Goal: Task Accomplishment & Management: Use online tool/utility

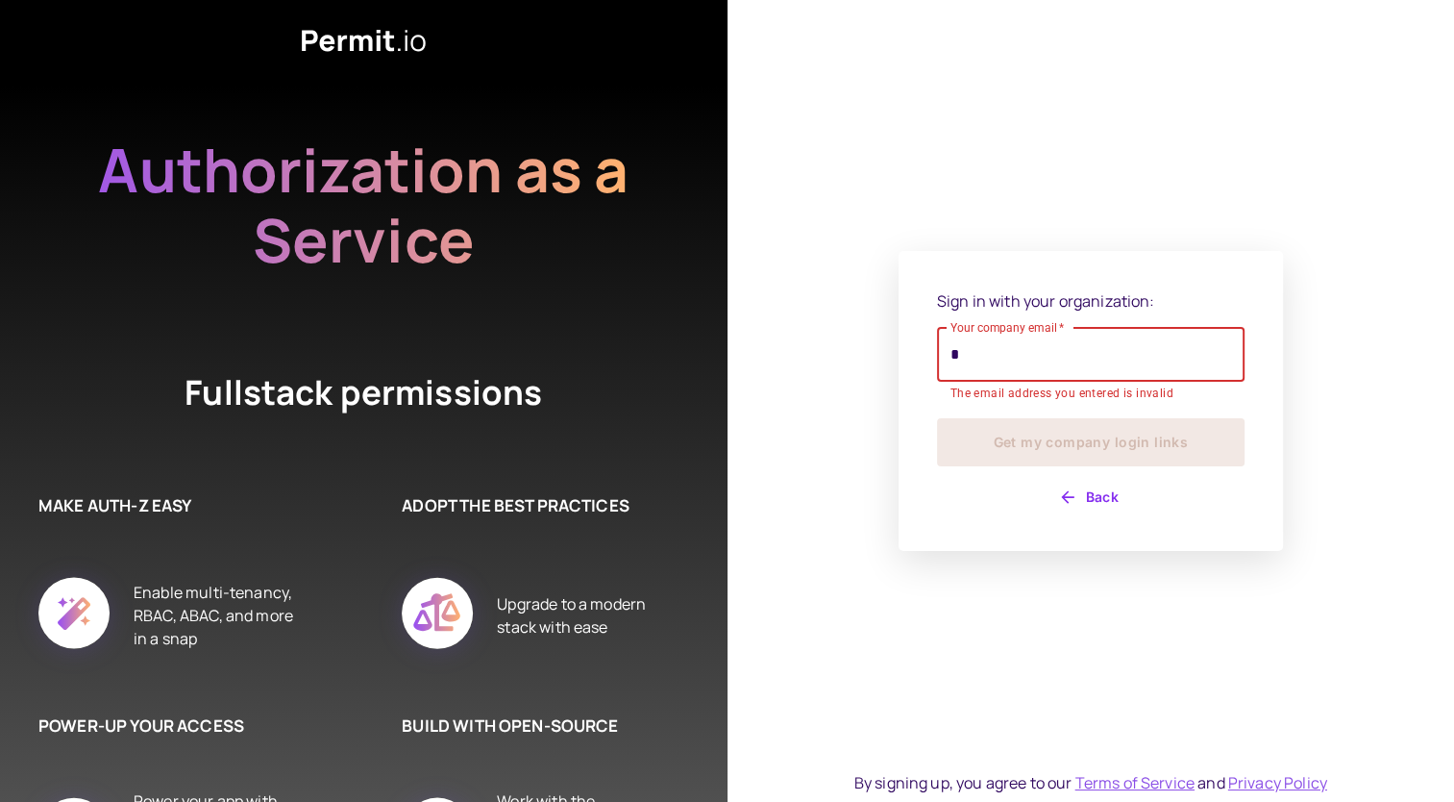
type input "**********"
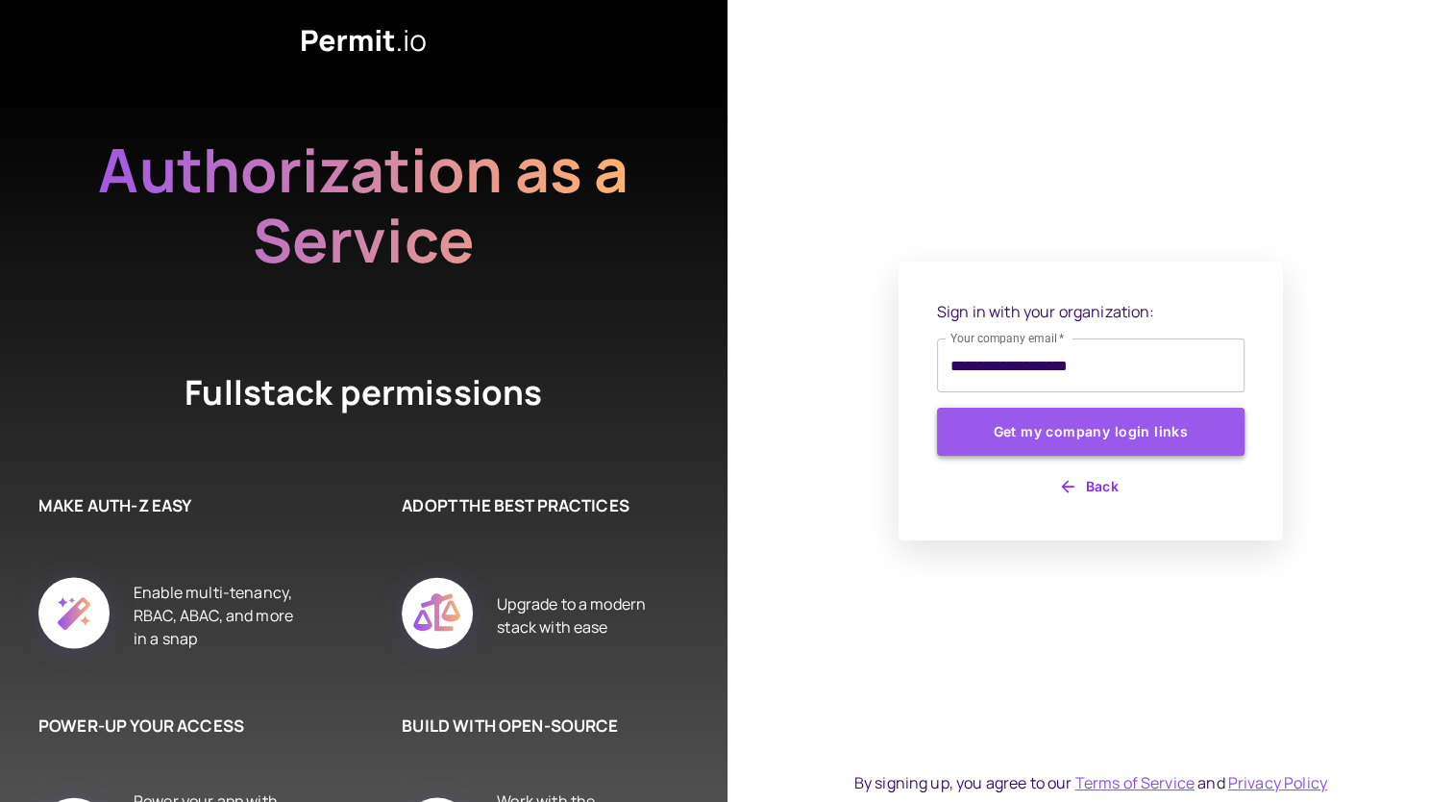
click at [1082, 436] on button "Get my company login links" at bounding box center [1091, 431] width 308 height 48
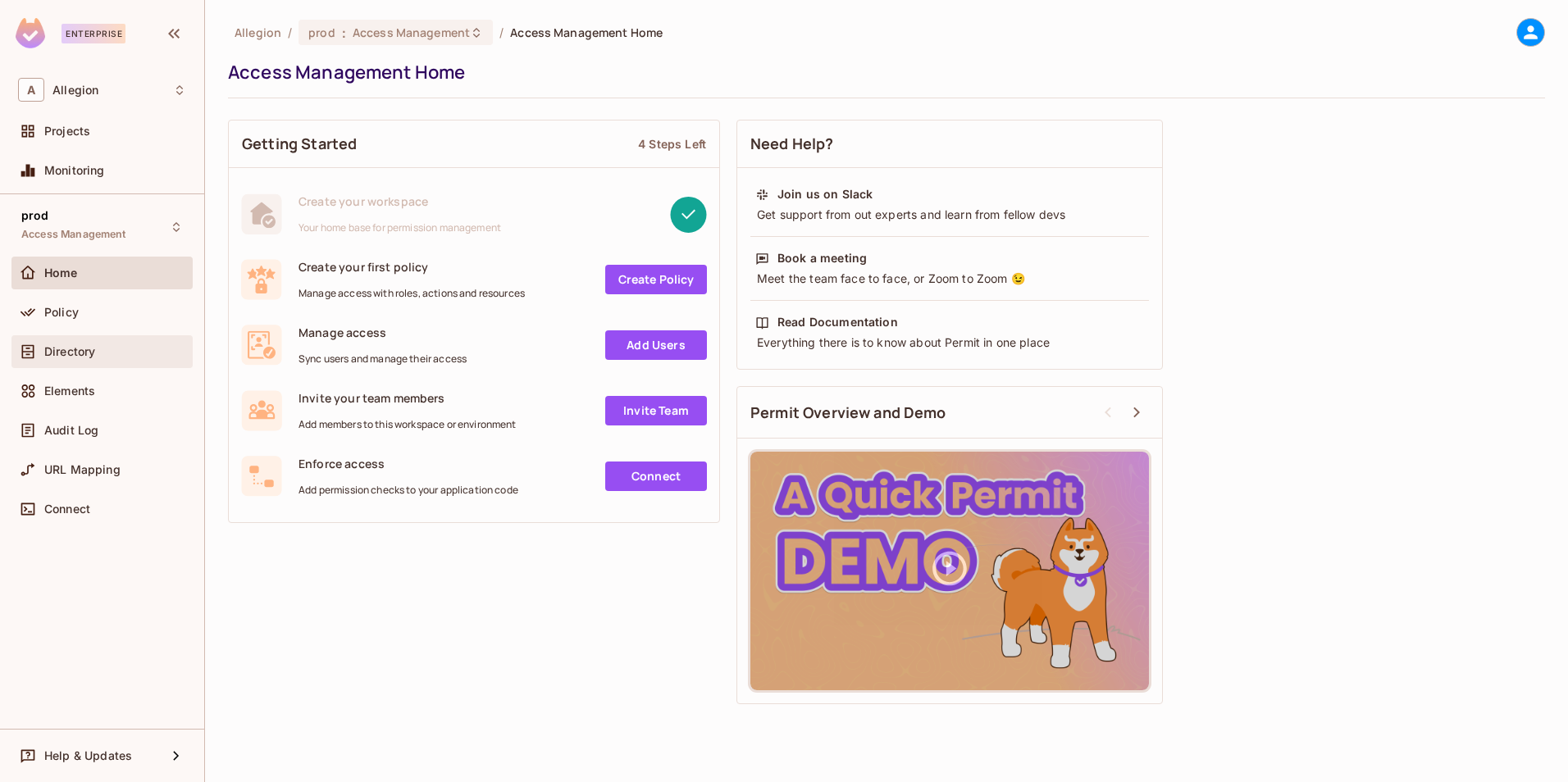
click at [116, 353] on div "Directory" at bounding box center [115, 351] width 142 height 13
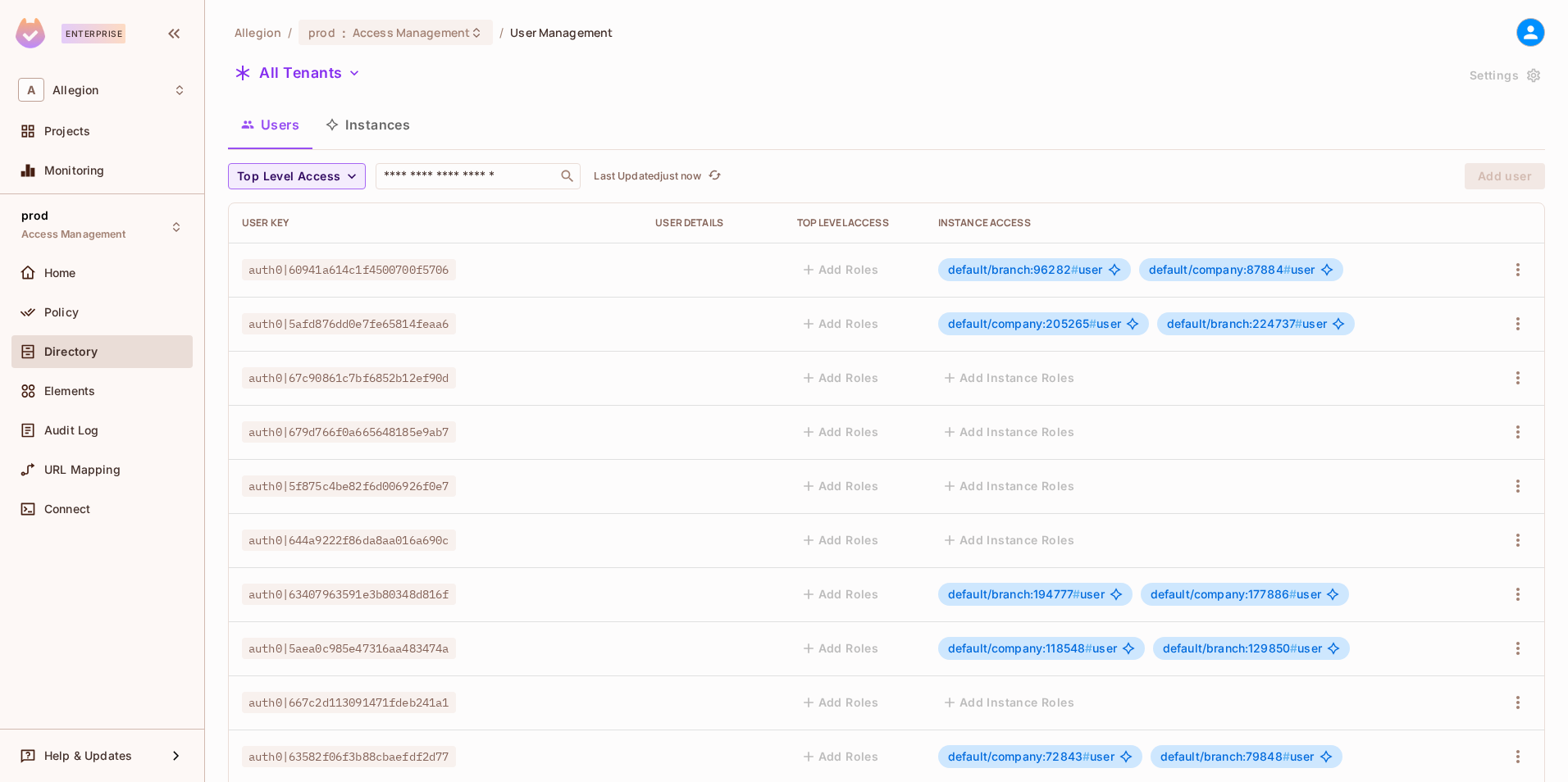
click at [382, 142] on button "Instances" at bounding box center [368, 125] width 111 height 41
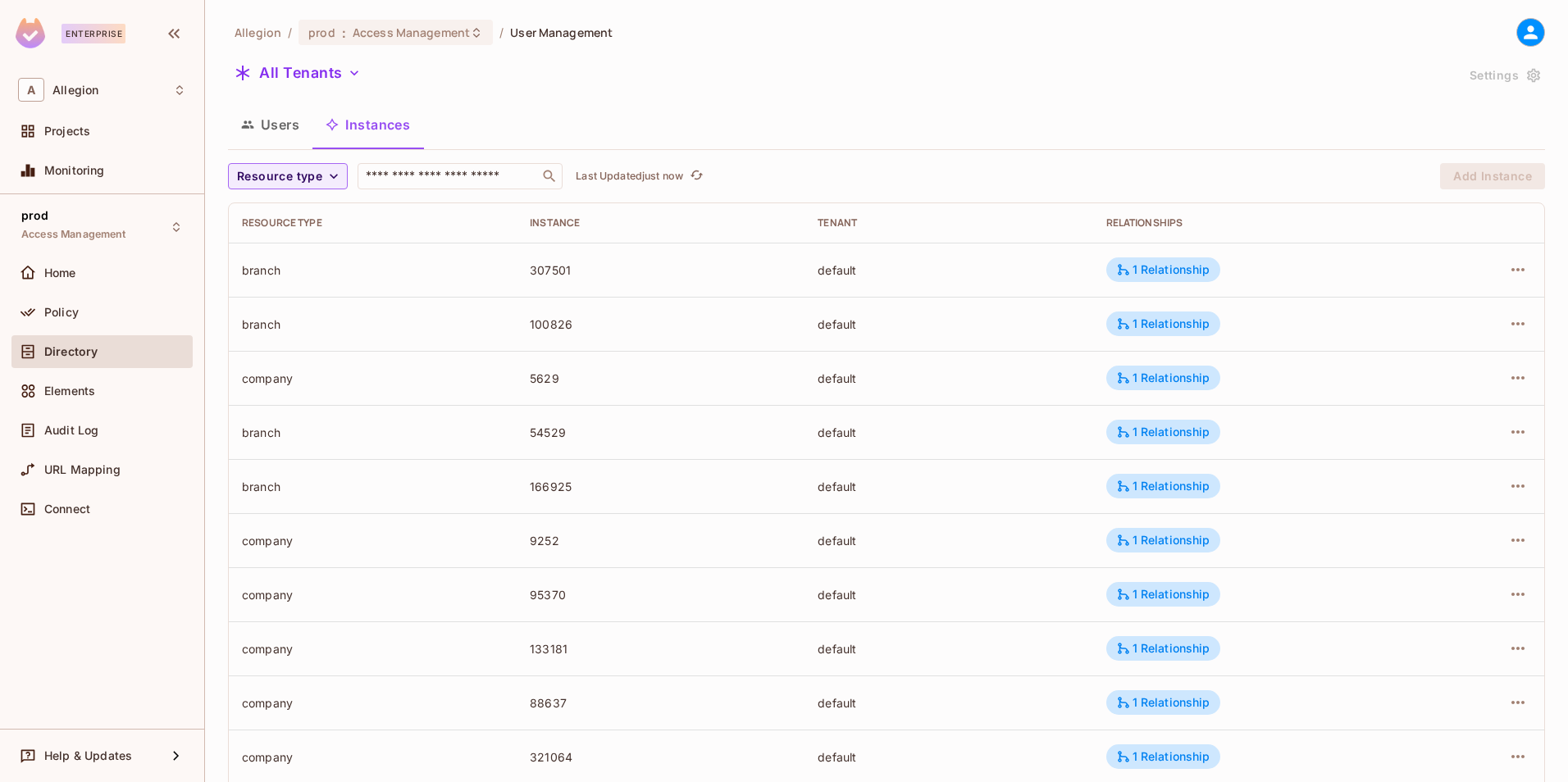
click at [413, 185] on div "​" at bounding box center [460, 176] width 205 height 26
paste input "**********"
type input "**********"
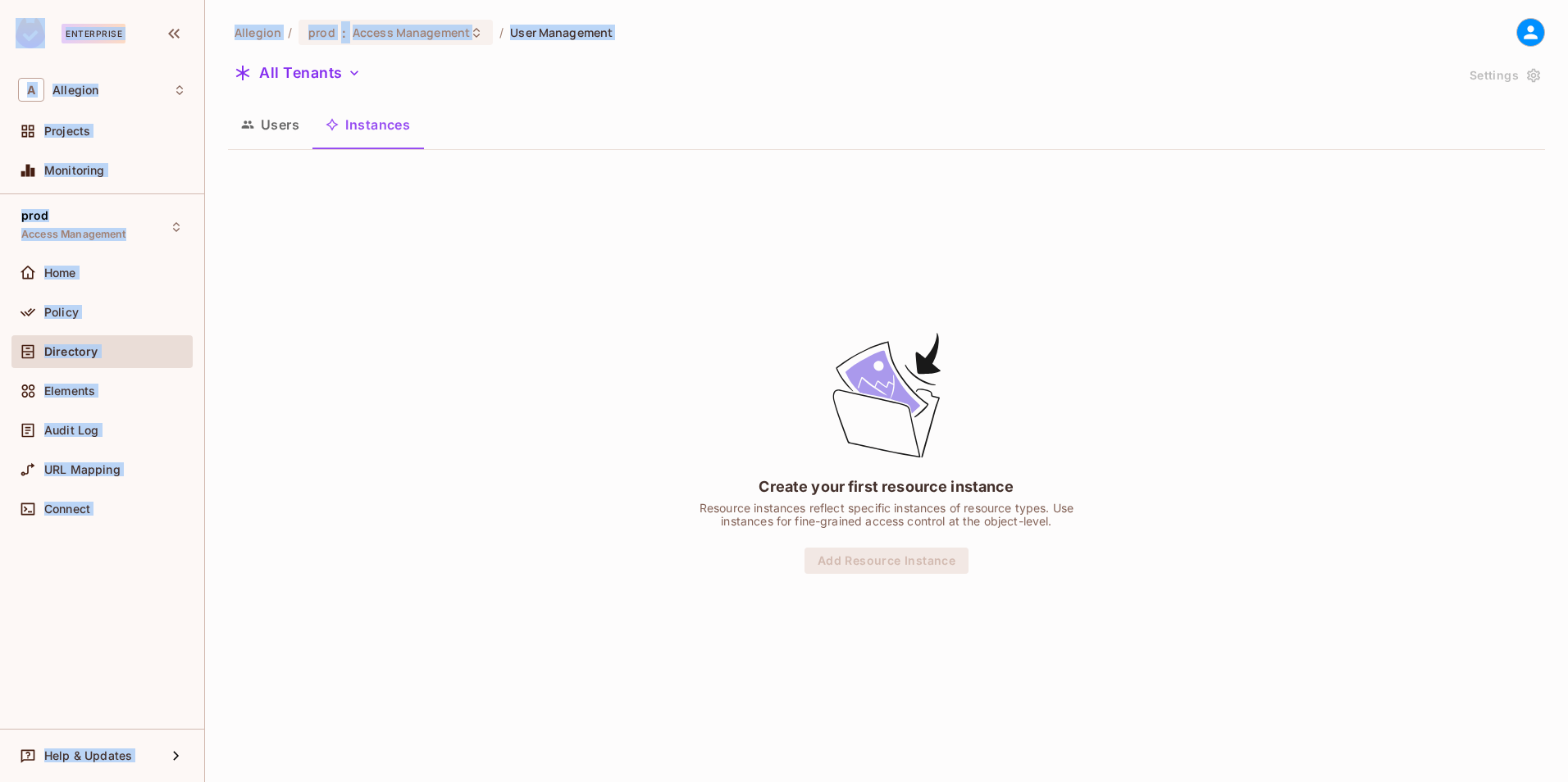
click at [287, 125] on button "Users" at bounding box center [270, 125] width 84 height 41
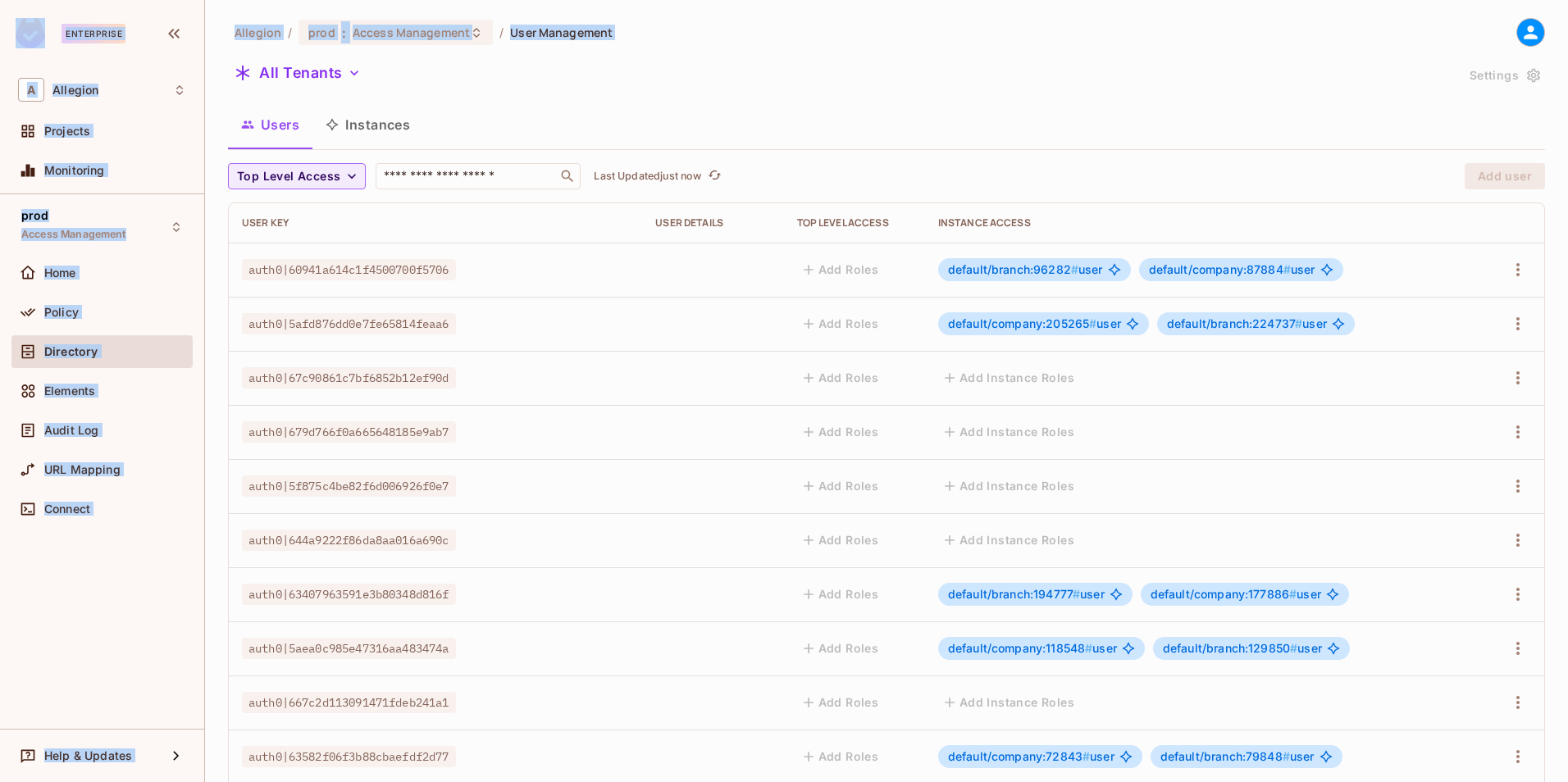
click at [373, 125] on button "Instances" at bounding box center [368, 125] width 111 height 41
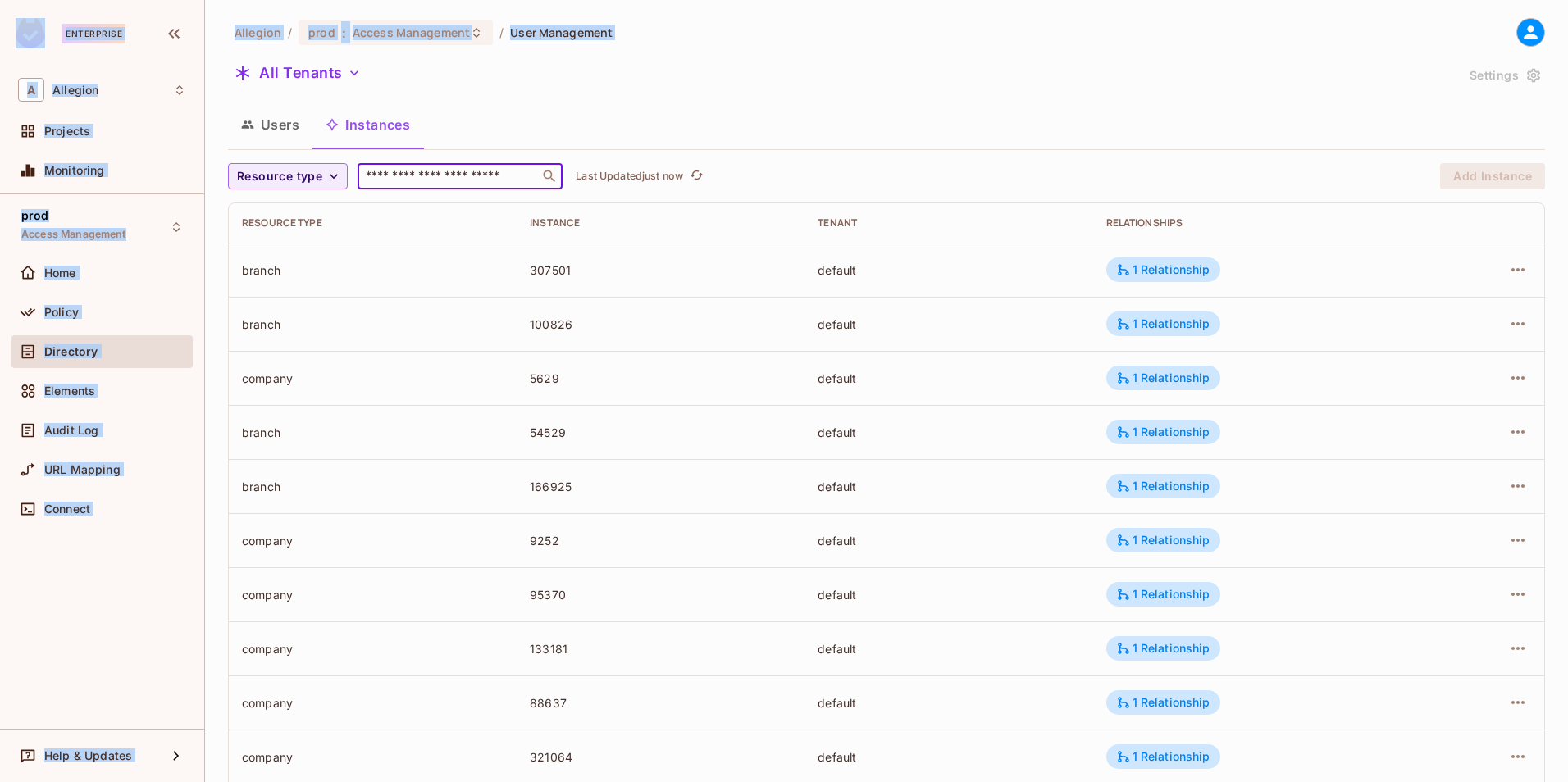
click at [410, 171] on input "text" at bounding box center [449, 176] width 172 height 16
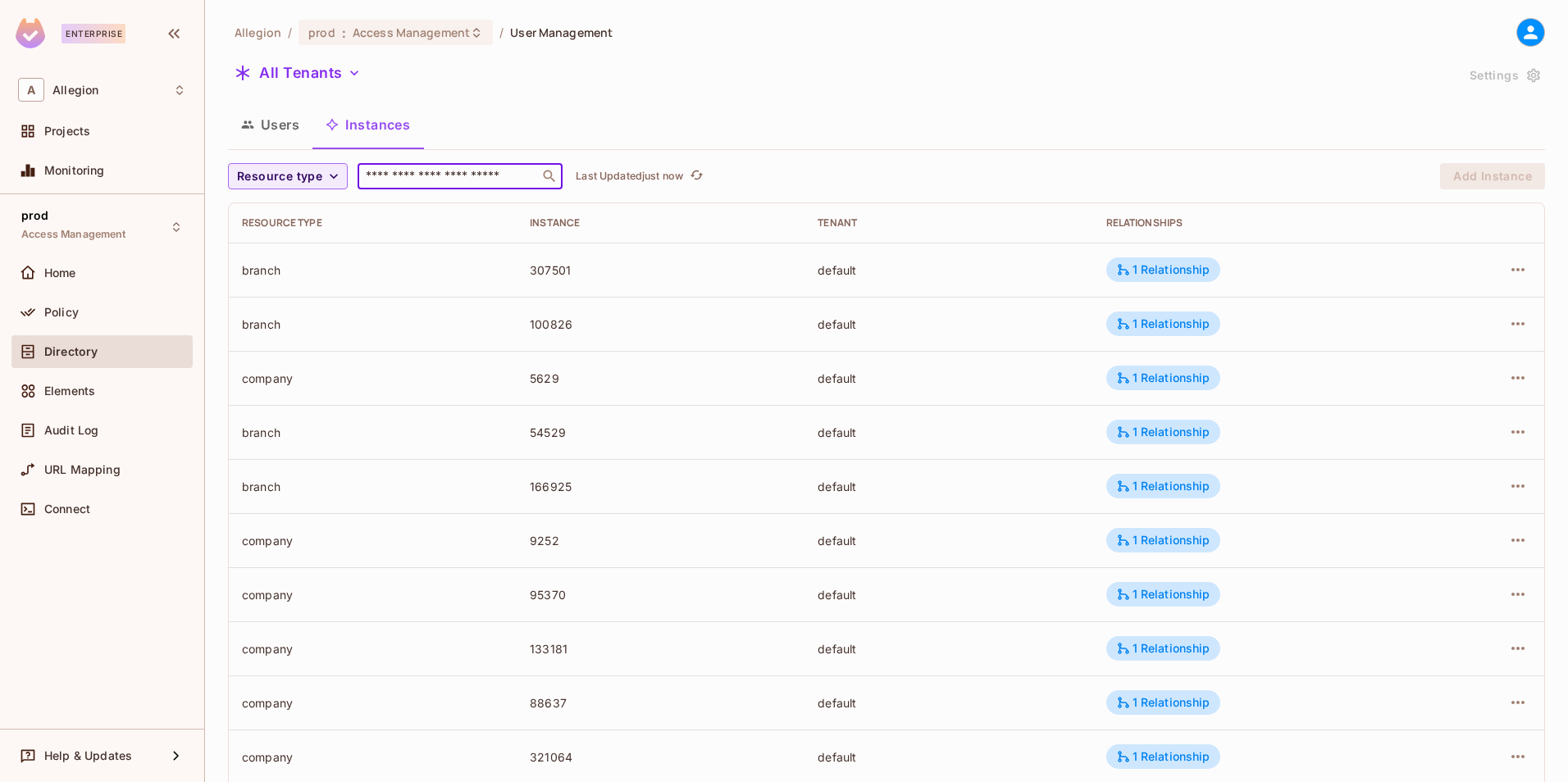
paste input "*****"
type input "*****"
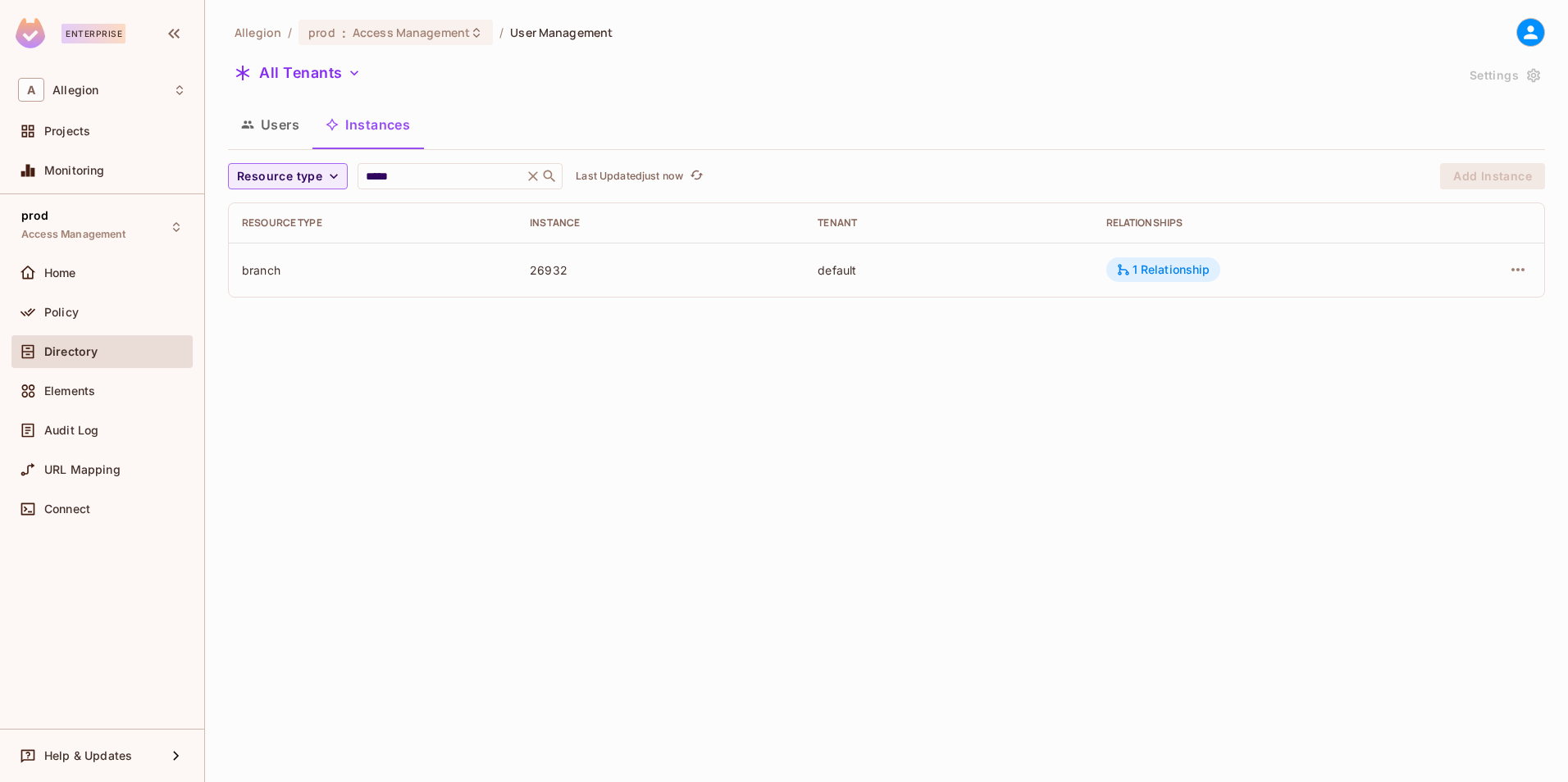
click at [1193, 270] on div "1 Relationship" at bounding box center [1163, 269] width 95 height 14
click at [1138, 277] on div "1 Relationship" at bounding box center [1163, 269] width 95 height 14
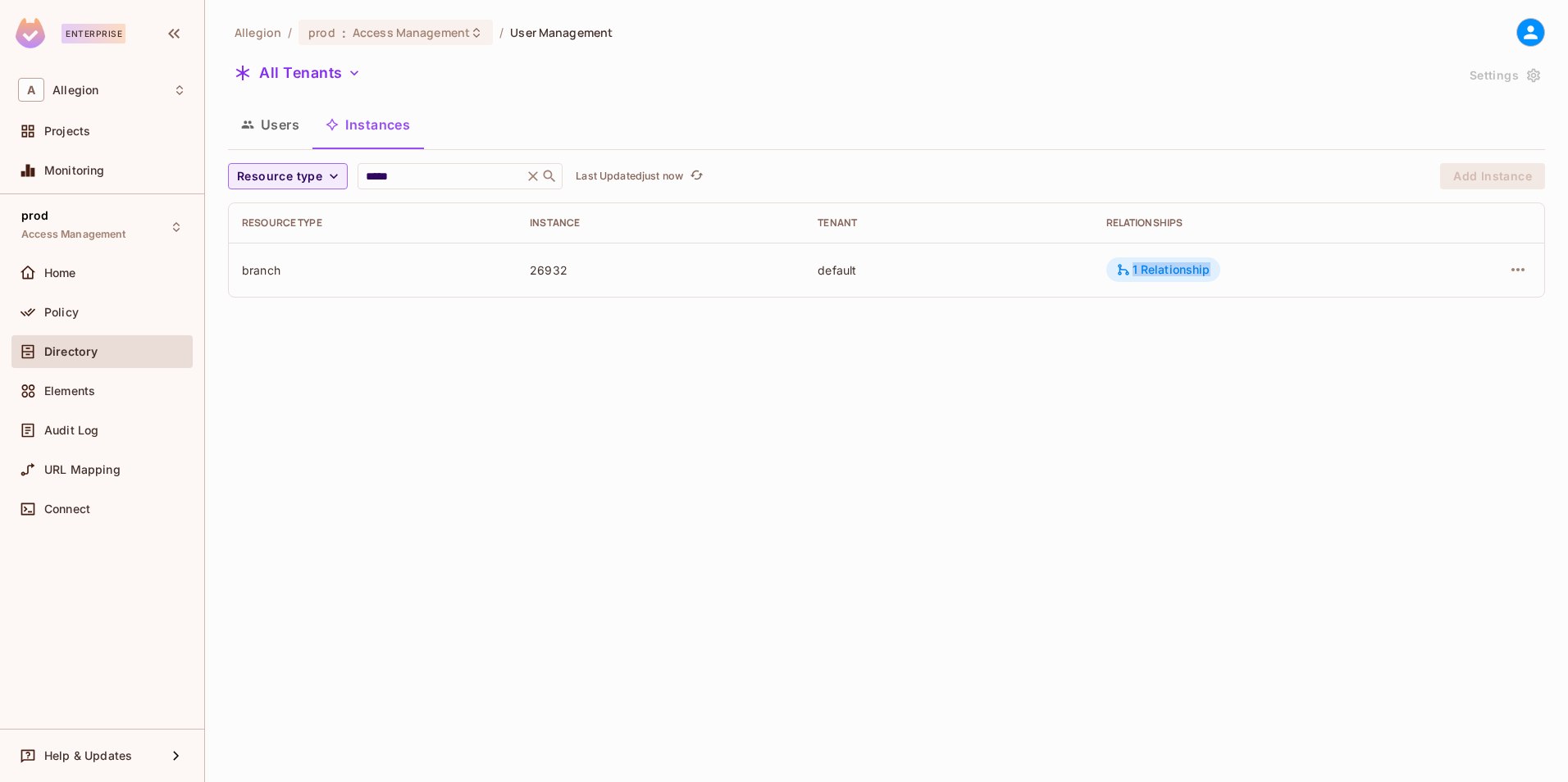
click at [1138, 277] on div "1 Relationship" at bounding box center [1163, 269] width 95 height 14
click at [661, 471] on div "Allegion / prod : Access Management / User Management All Tenants Settings User…" at bounding box center [886, 391] width 1362 height 782
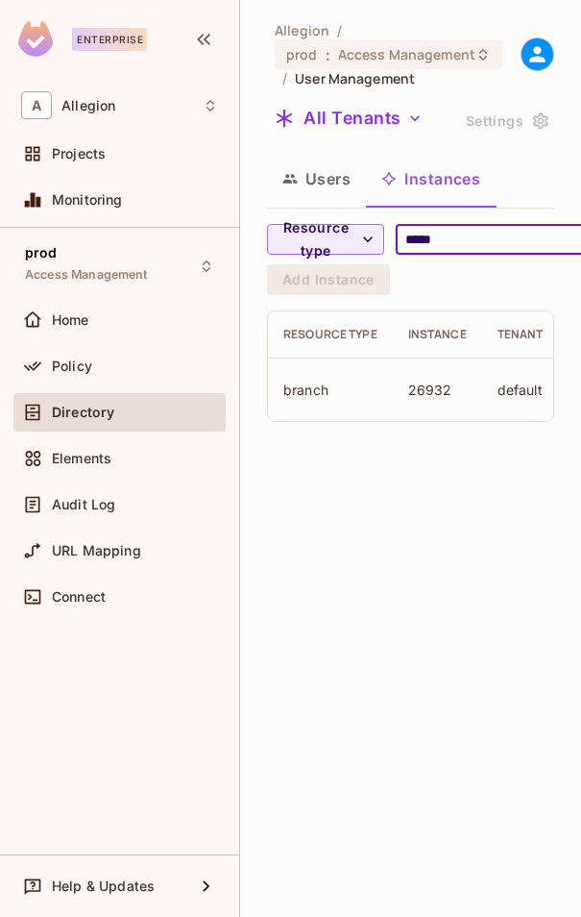
click at [442, 247] on input "*****" at bounding box center [493, 239] width 183 height 19
type input "****"
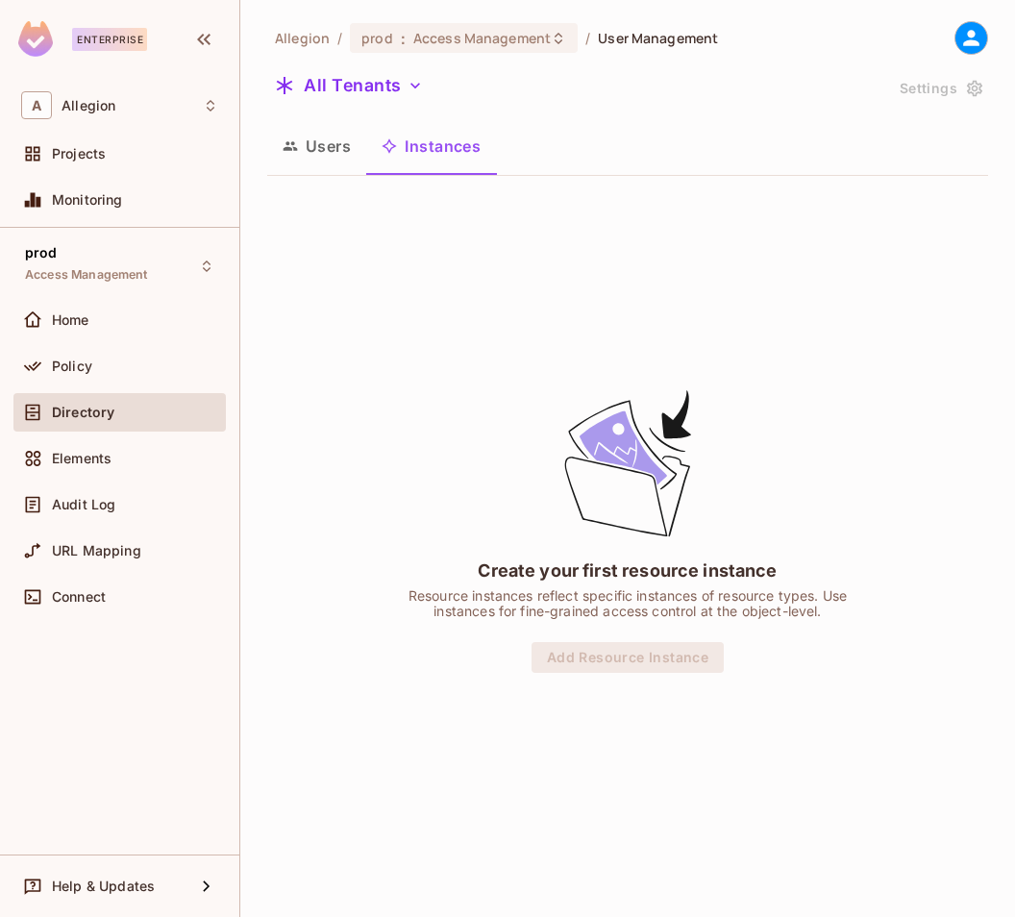
click at [349, 151] on button "Users" at bounding box center [316, 146] width 99 height 48
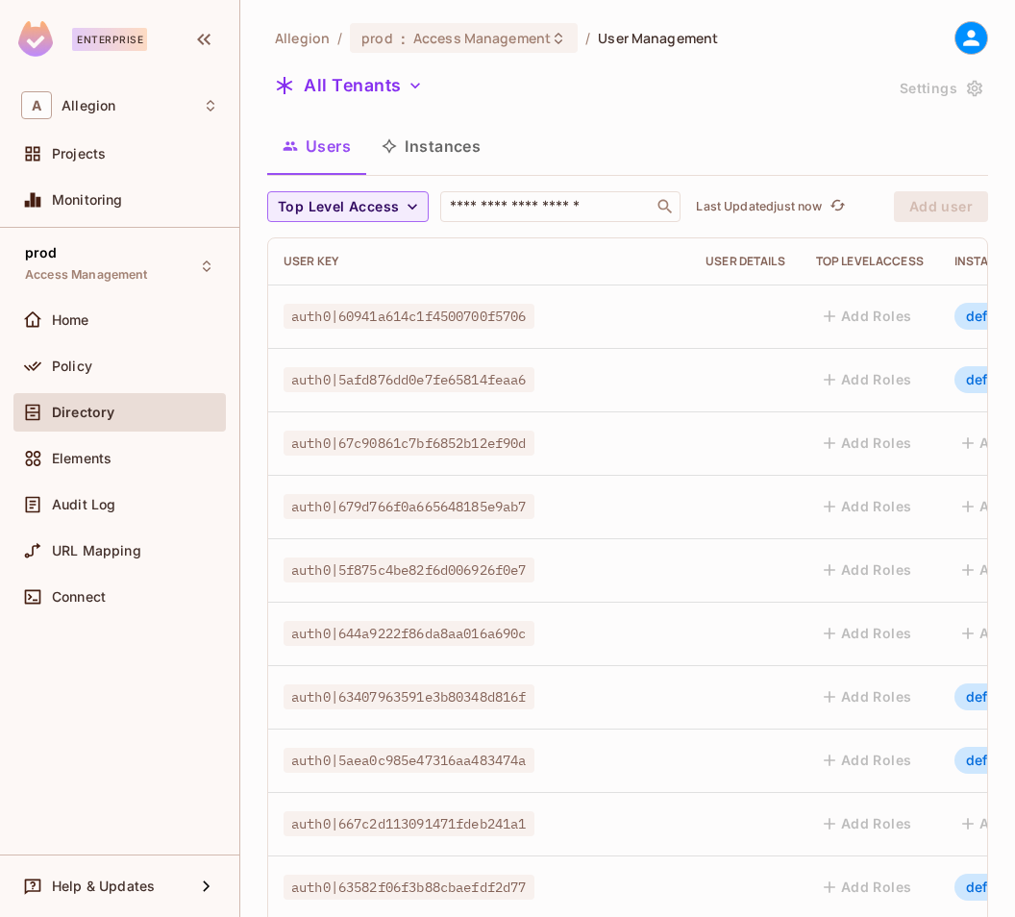
click at [394, 158] on button "Instances" at bounding box center [431, 146] width 130 height 48
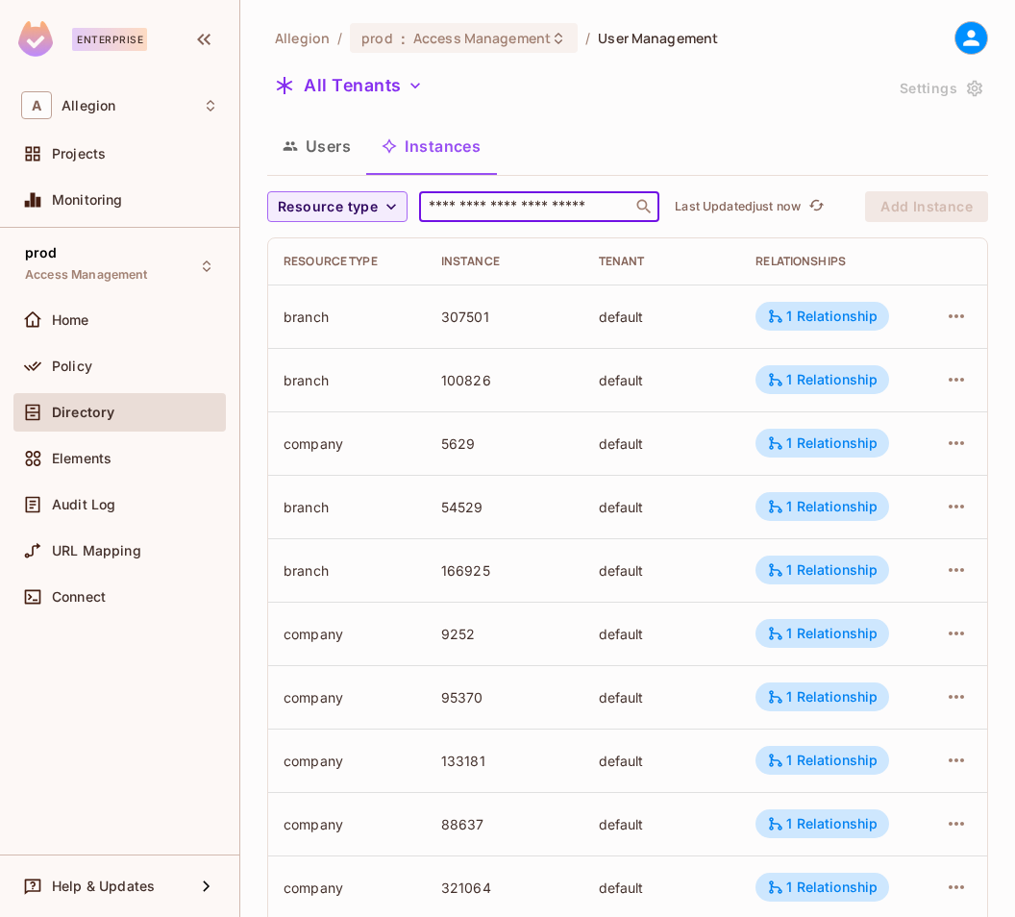
click at [479, 206] on input "text" at bounding box center [526, 206] width 202 height 19
paste input "*****"
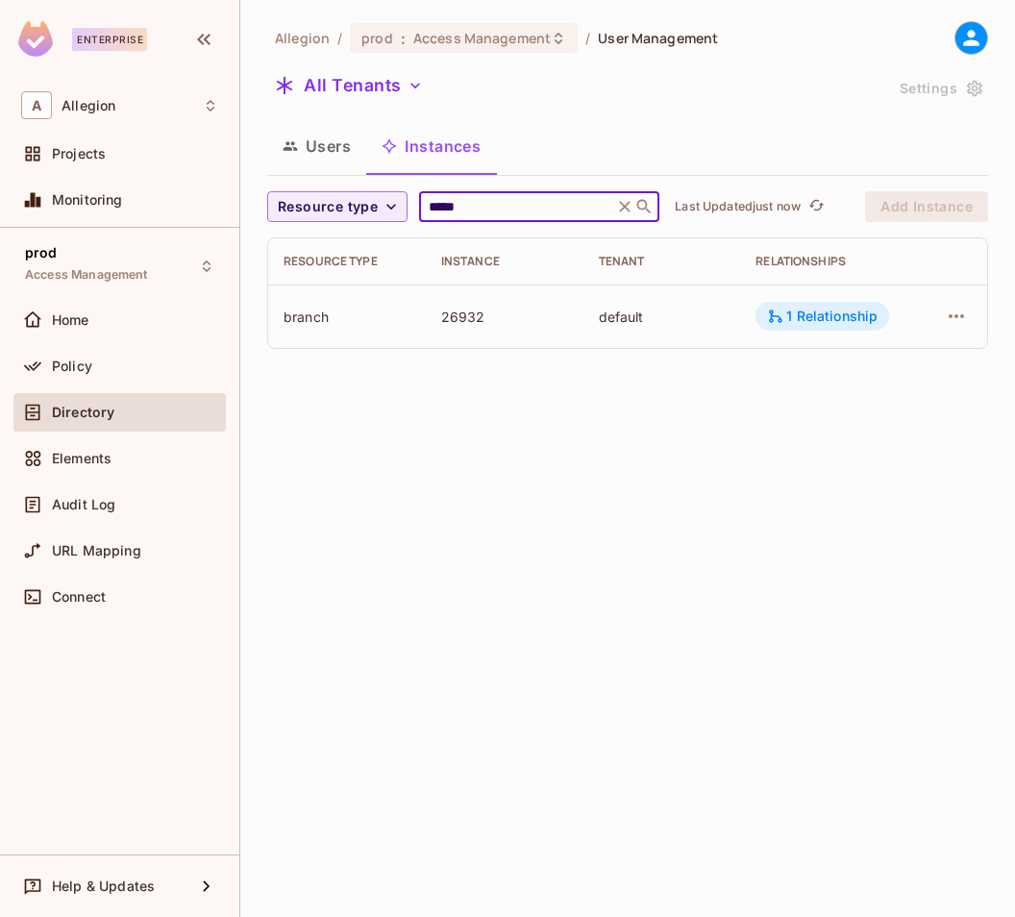
type input "*****"
click at [762, 309] on div "1 Relationship" at bounding box center [822, 316] width 134 height 29
click at [796, 321] on div "1 Relationship" at bounding box center [822, 316] width 111 height 17
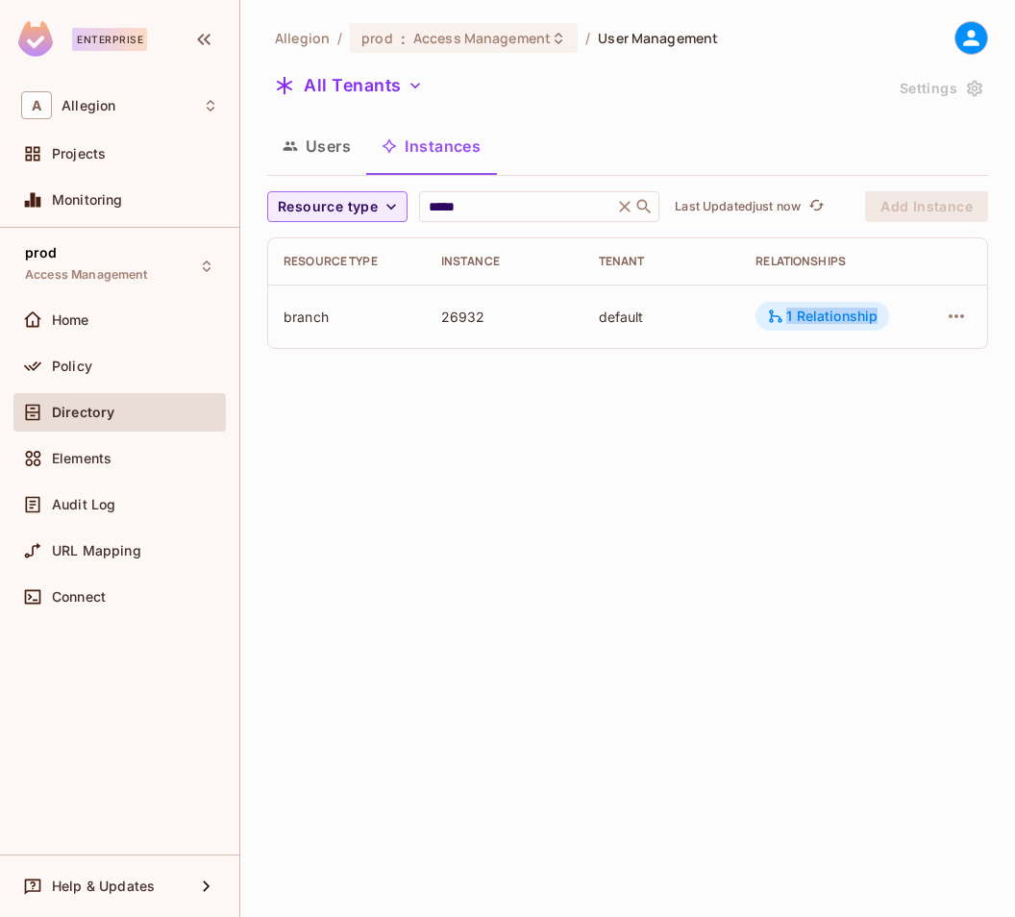
click at [796, 321] on div "1 Relationship" at bounding box center [822, 316] width 111 height 17
click at [952, 323] on icon "button" at bounding box center [956, 316] width 23 height 23
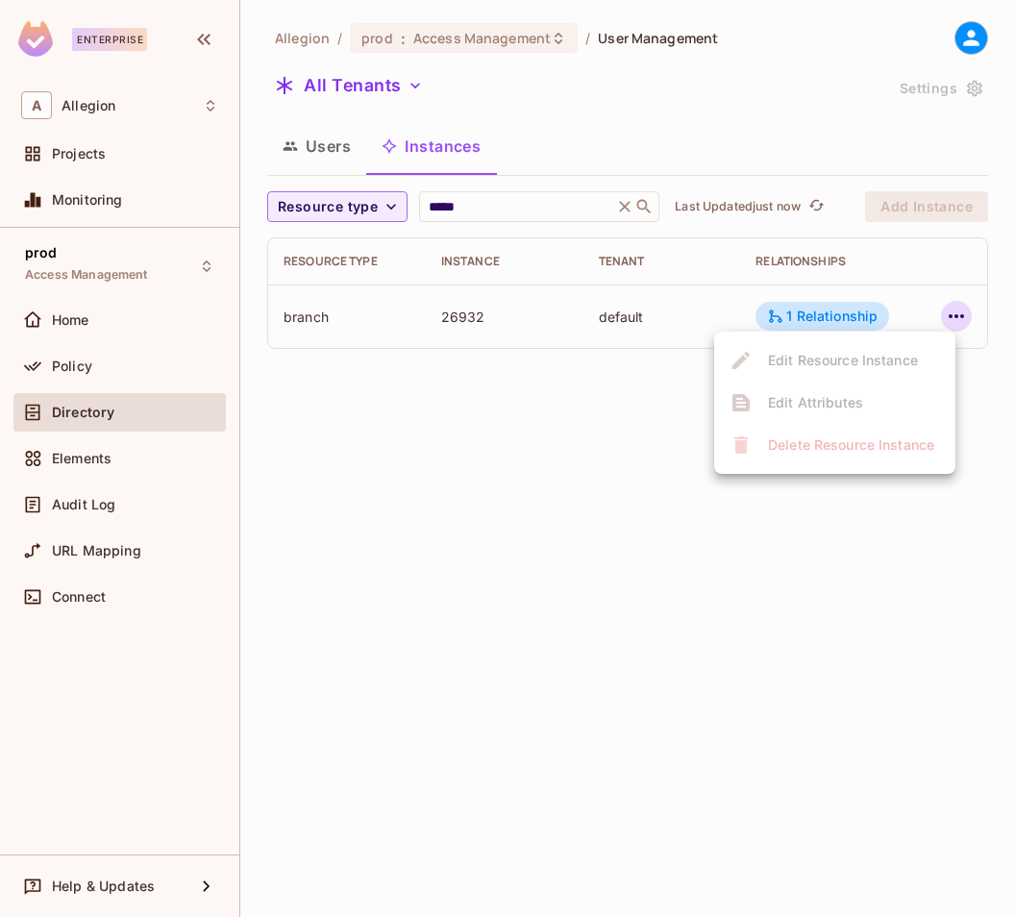
click at [987, 531] on div at bounding box center [507, 458] width 1015 height 917
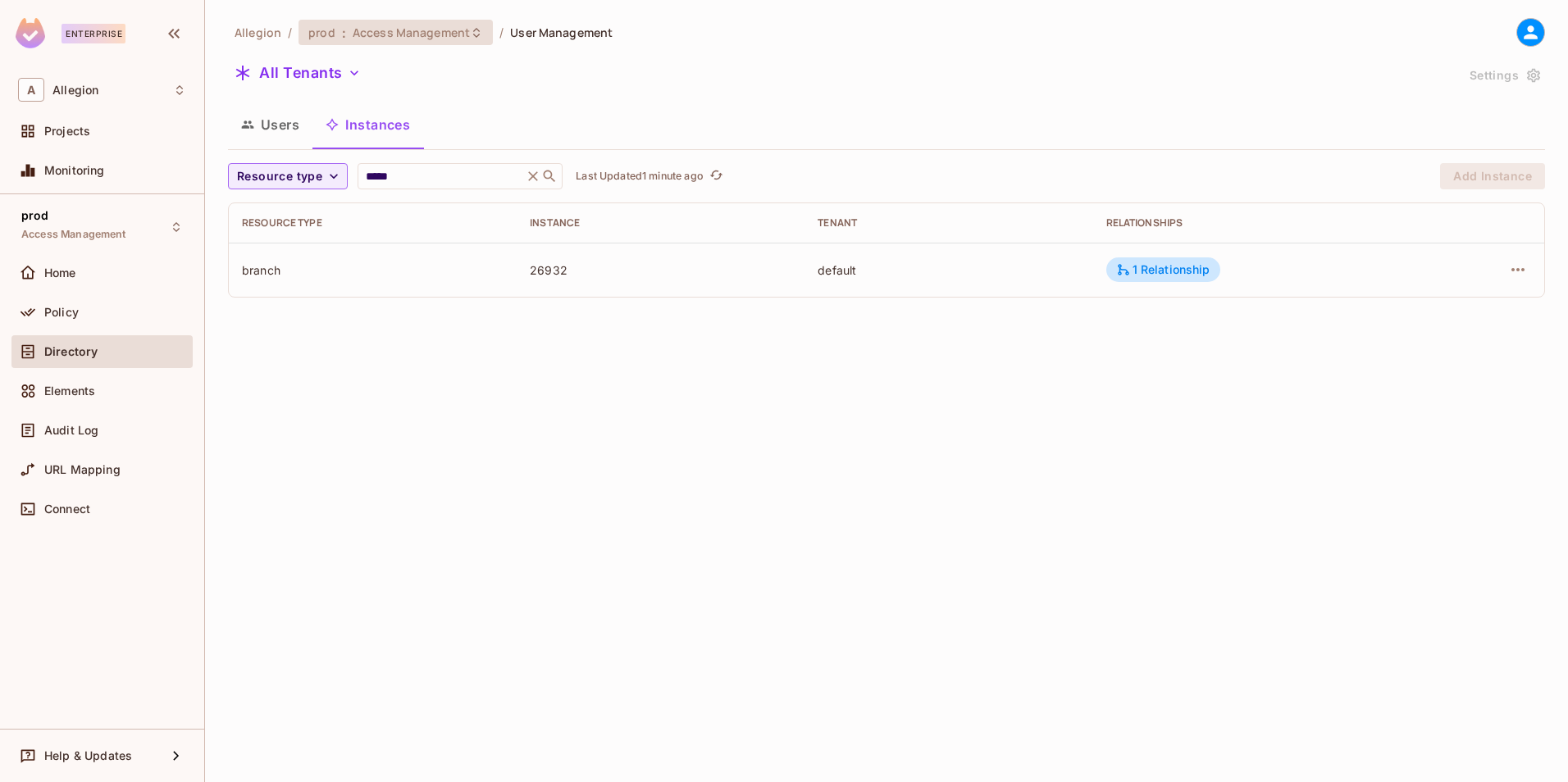
click at [427, 38] on span "Access Management" at bounding box center [410, 32] width 117 height 15
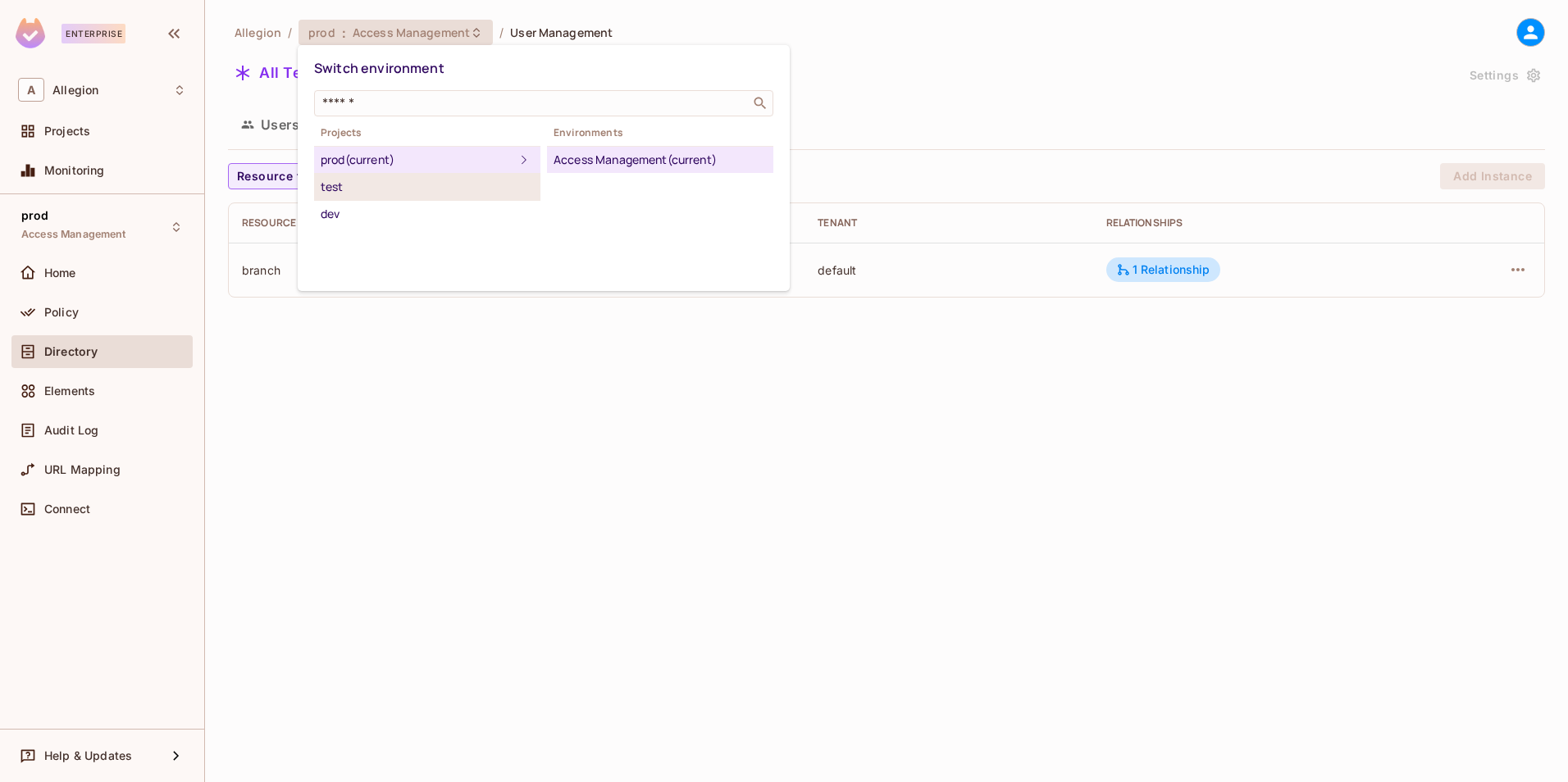
click at [380, 182] on div "test" at bounding box center [427, 187] width 213 height 20
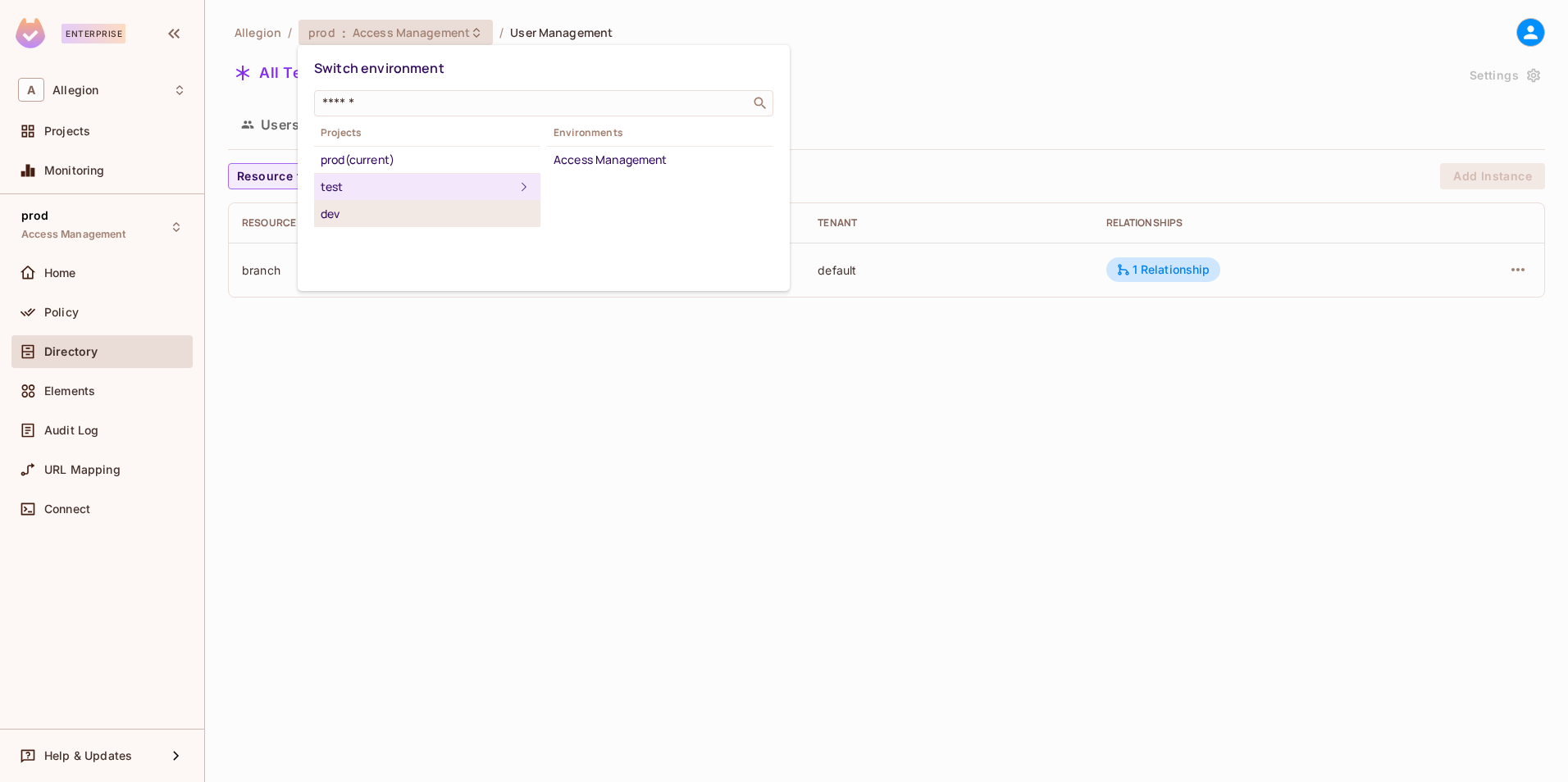
click at [433, 215] on div "dev" at bounding box center [427, 213] width 213 height 20
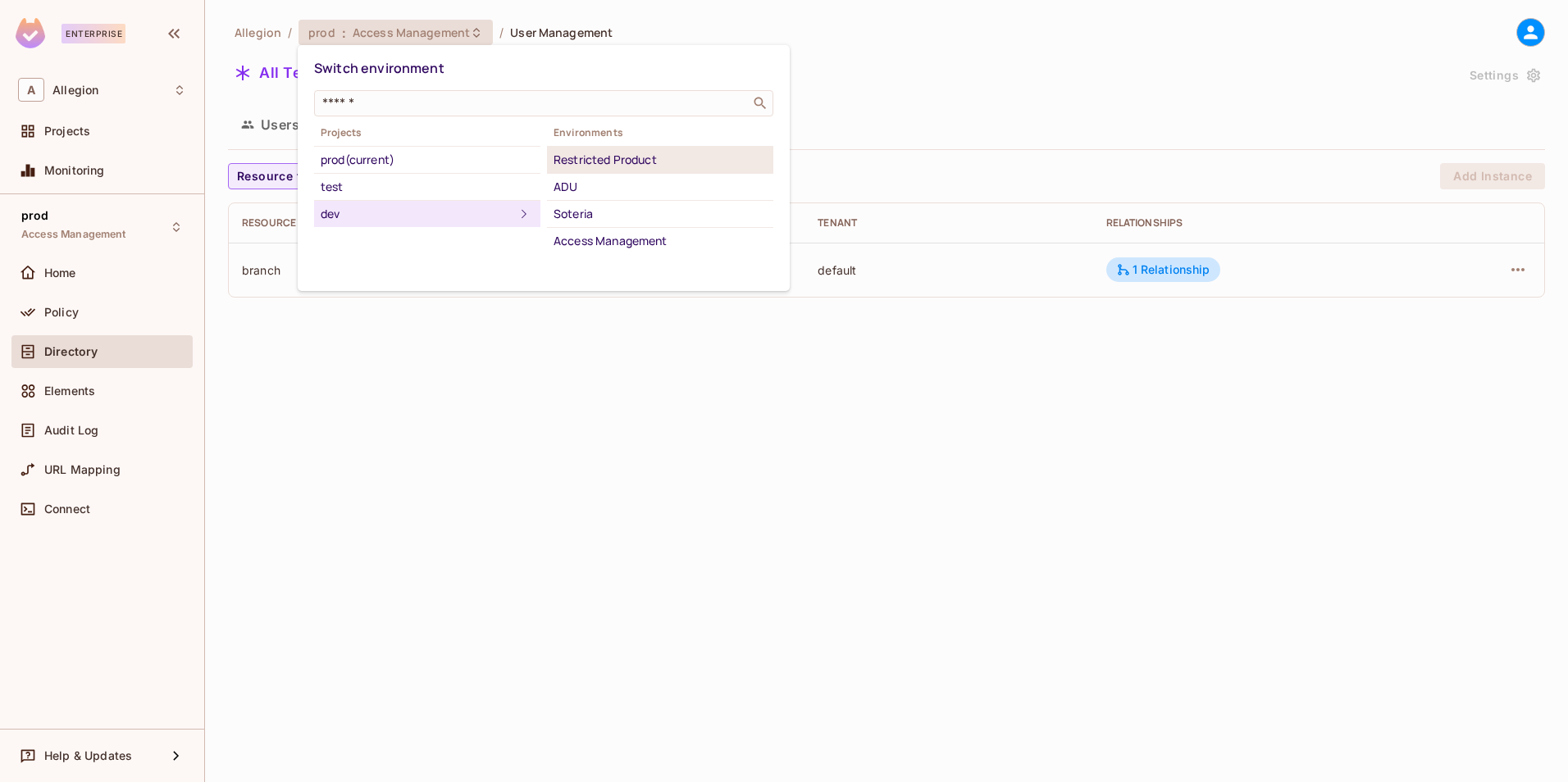
click at [617, 173] on li "Restricted Product" at bounding box center [659, 160] width 226 height 27
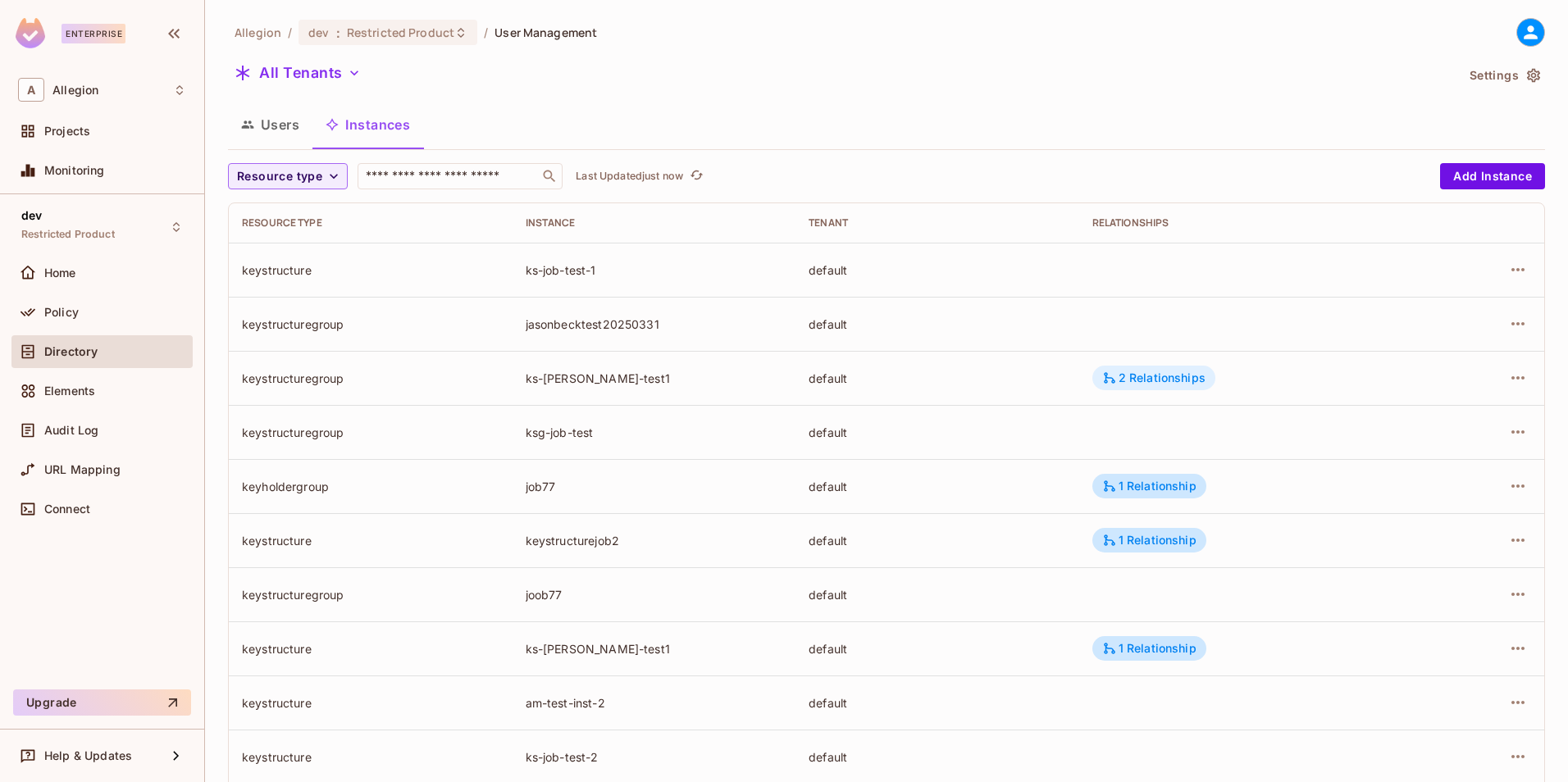
click at [1169, 377] on div "2 Relationships" at bounding box center [1153, 377] width 103 height 14
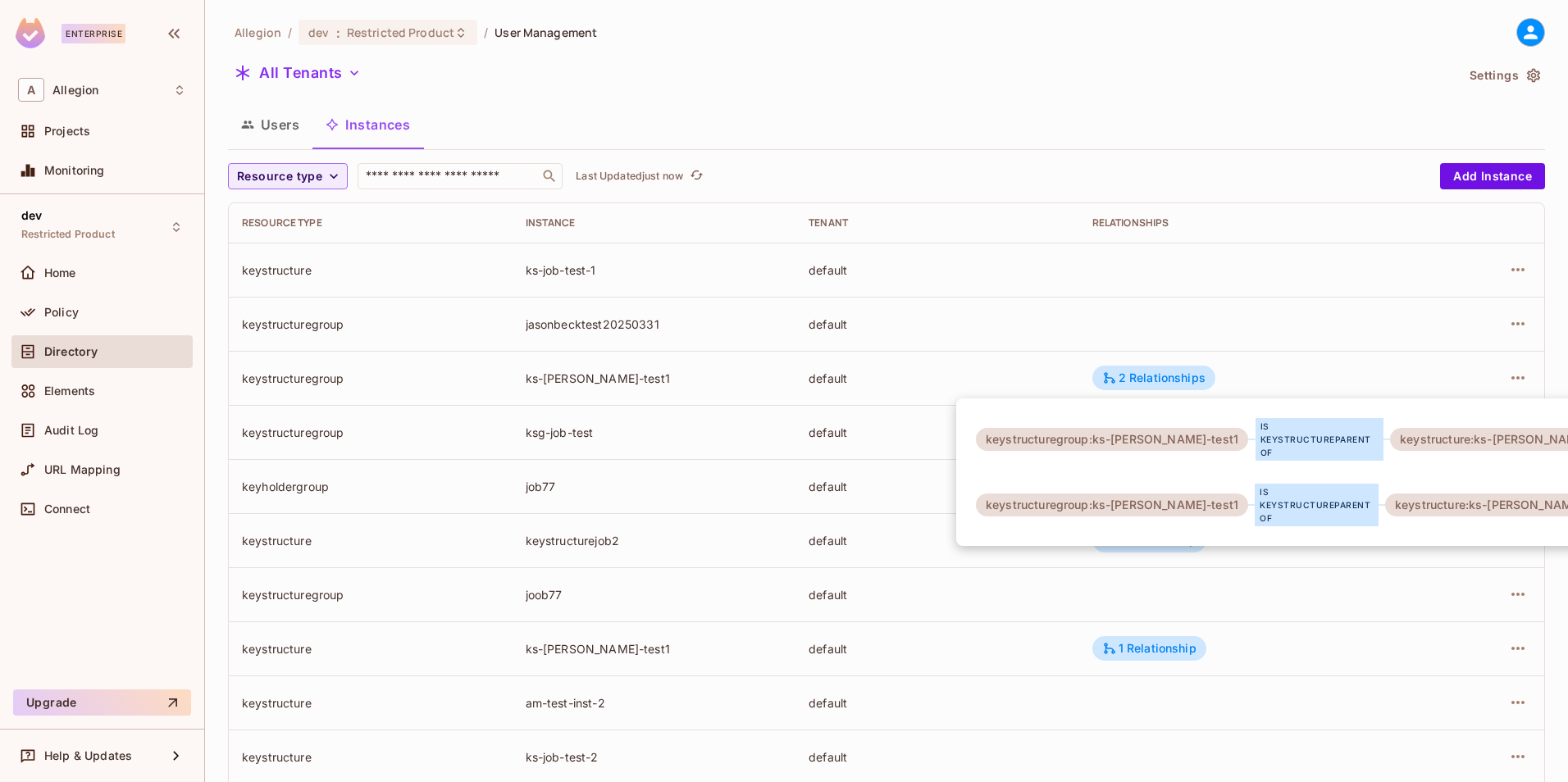
click at [1169, 377] on div at bounding box center [784, 391] width 1568 height 782
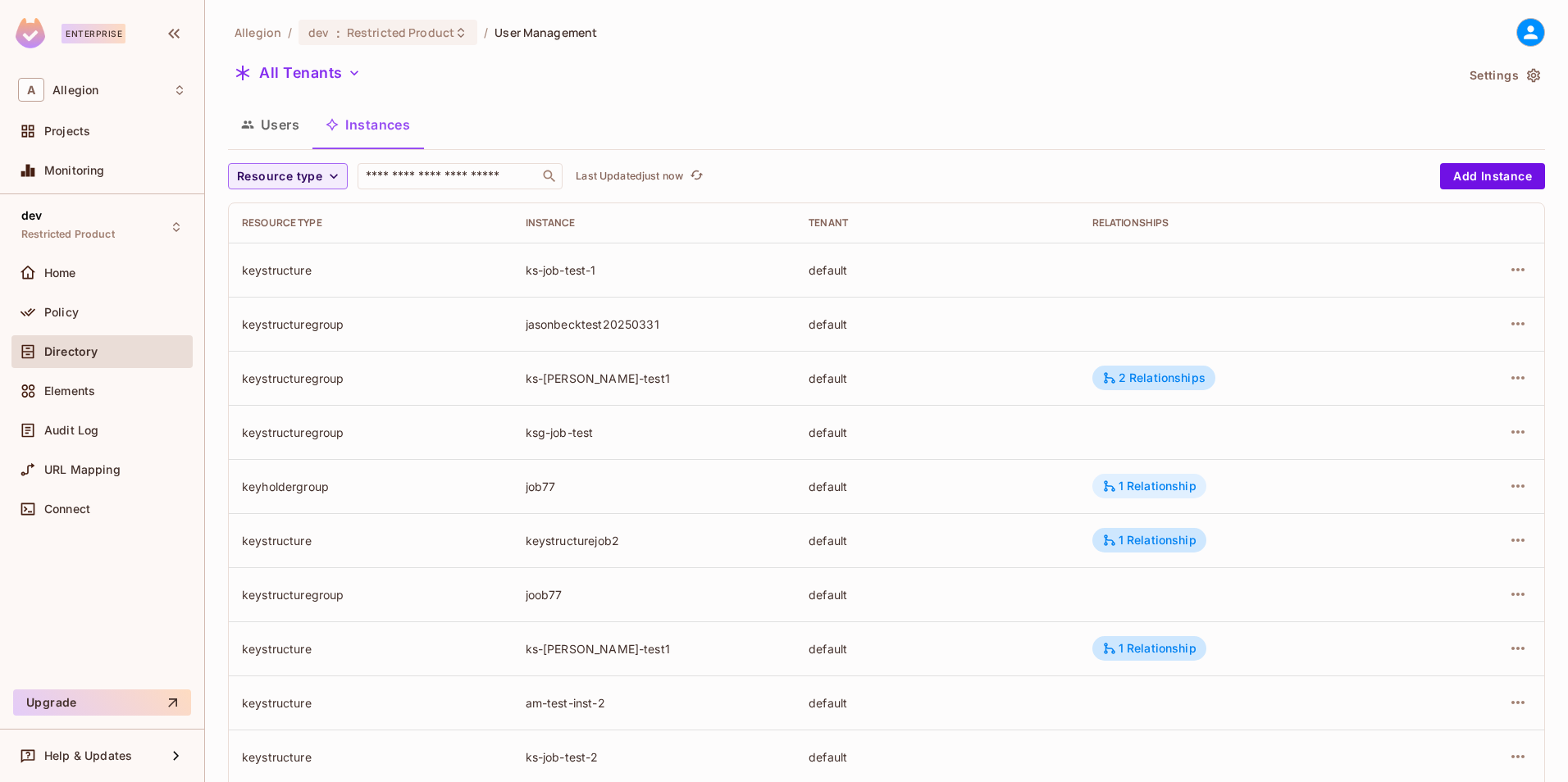
click at [1170, 487] on div "1 Relationship" at bounding box center [1149, 485] width 95 height 14
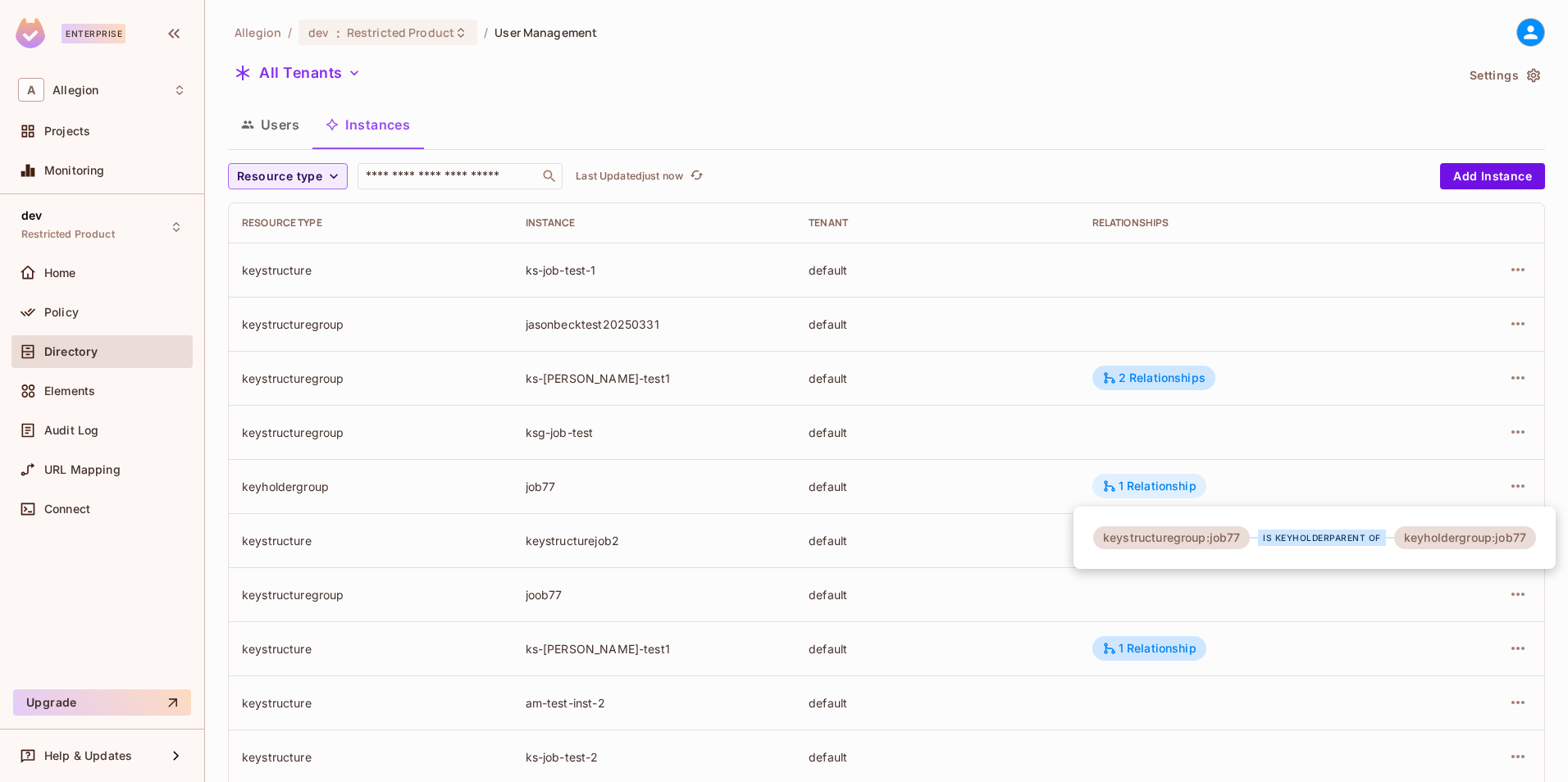
click at [1170, 487] on div at bounding box center [784, 391] width 1568 height 782
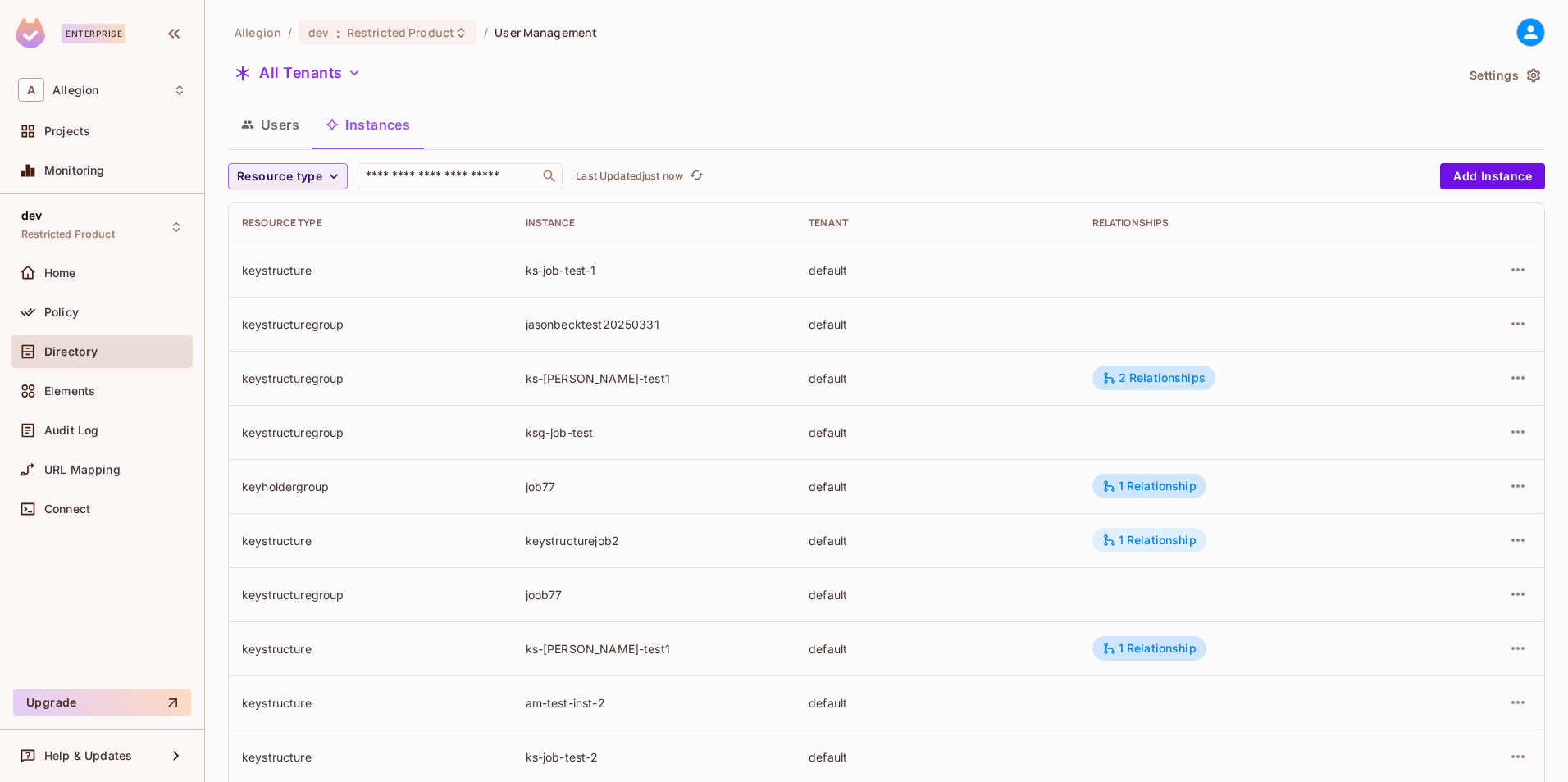
click at [1163, 536] on div "1 Relationship" at bounding box center [1149, 540] width 95 height 14
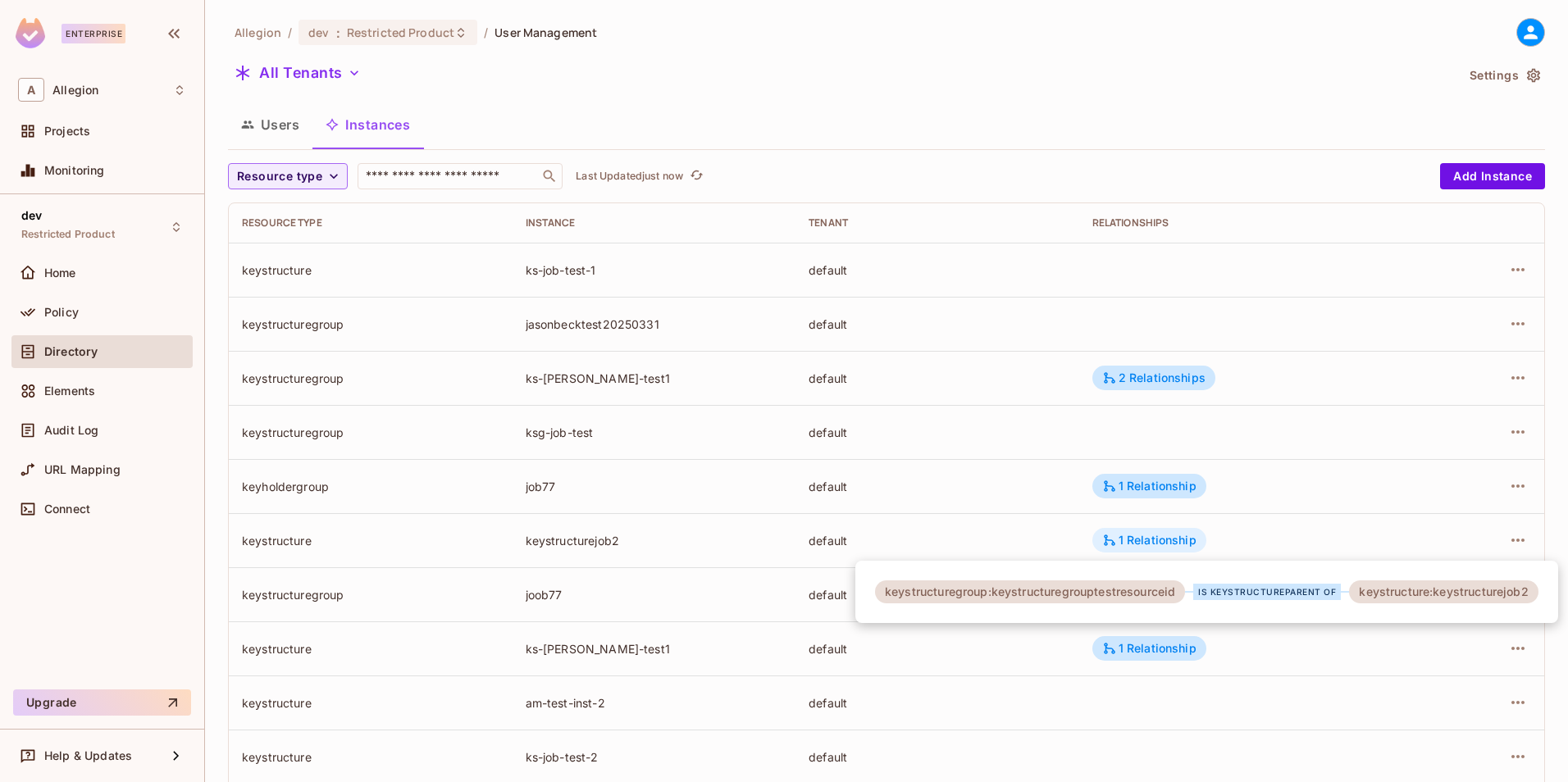
click at [1163, 536] on div at bounding box center [784, 391] width 1568 height 782
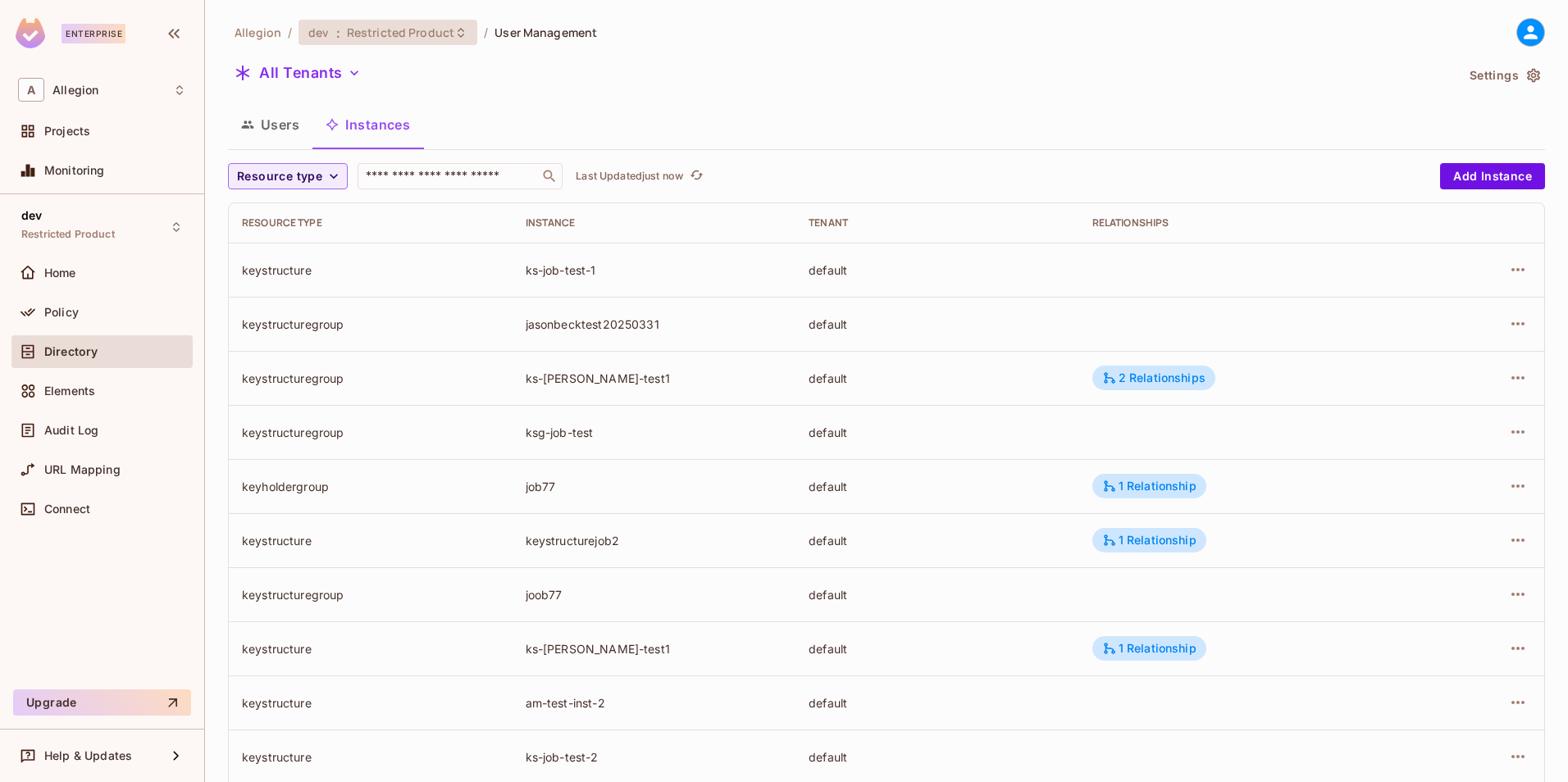
click at [424, 20] on div "dev : Restricted Product" at bounding box center [388, 32] width 179 height 26
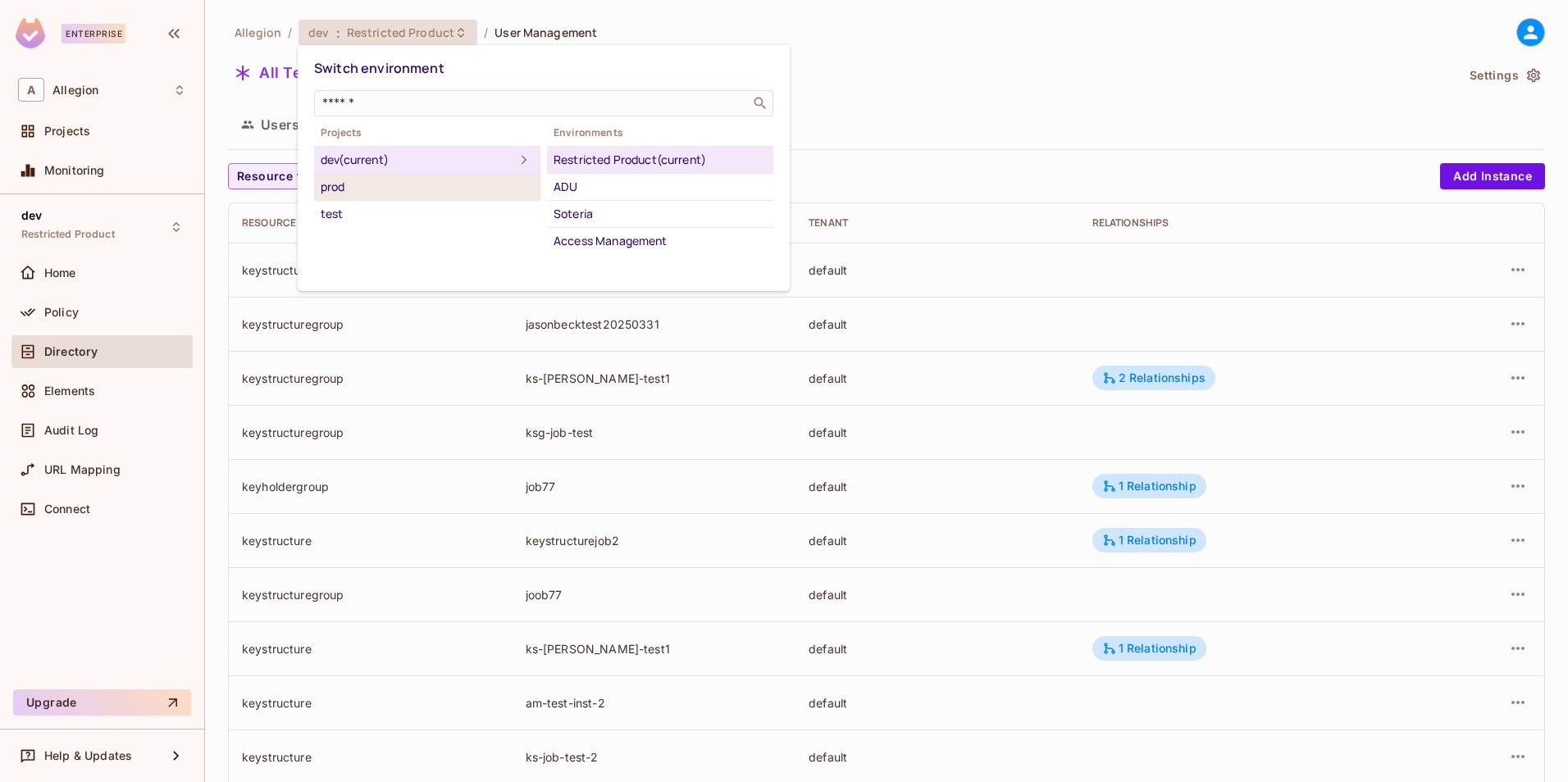
click at [369, 190] on div "prod" at bounding box center [427, 187] width 213 height 20
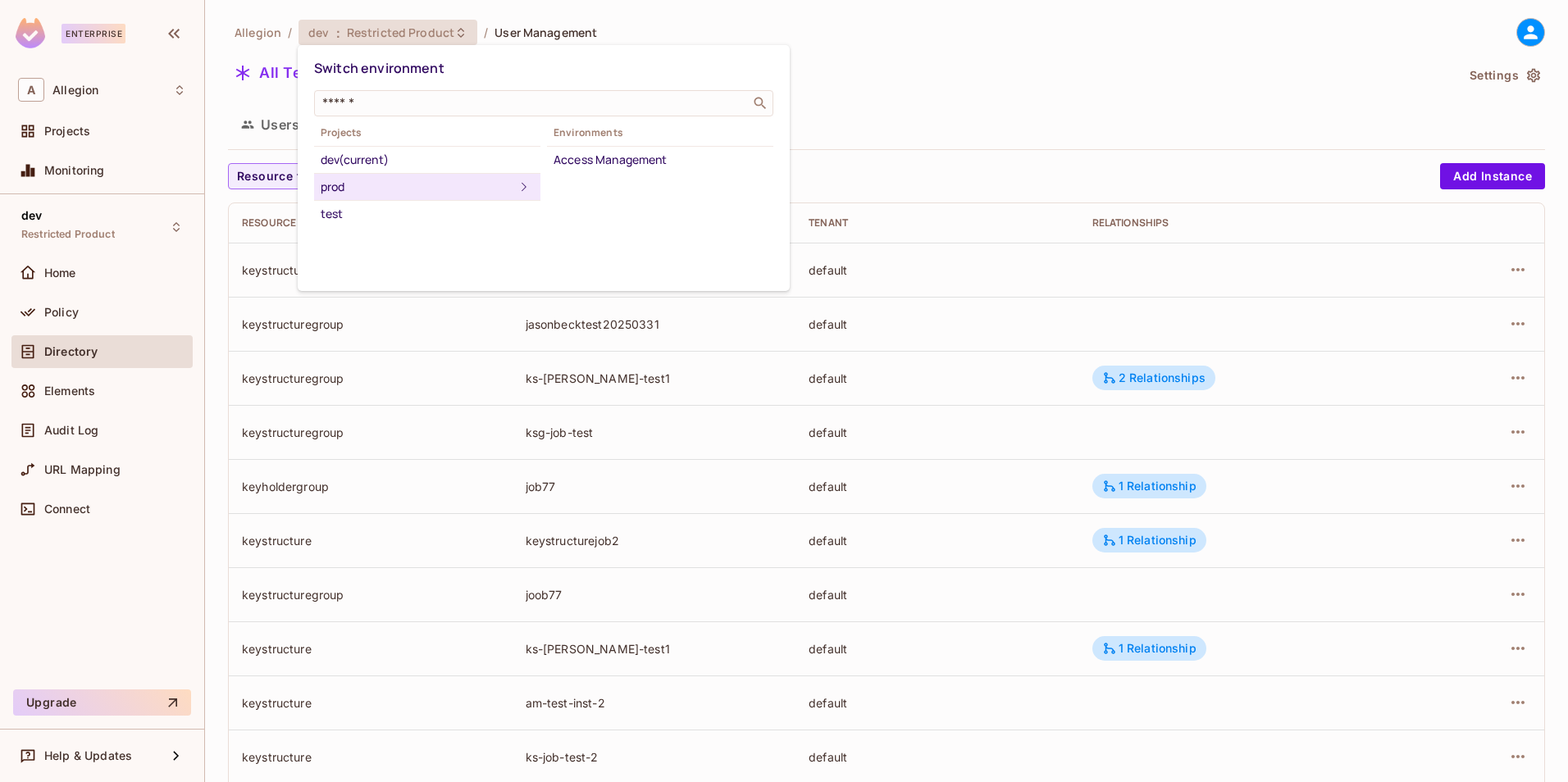
click at [414, 227] on div "Switch environment ​ Projects dev (current) prod test Environments Access Manag…" at bounding box center [543, 168] width 492 height 246
click at [423, 218] on div "test" at bounding box center [427, 213] width 213 height 20
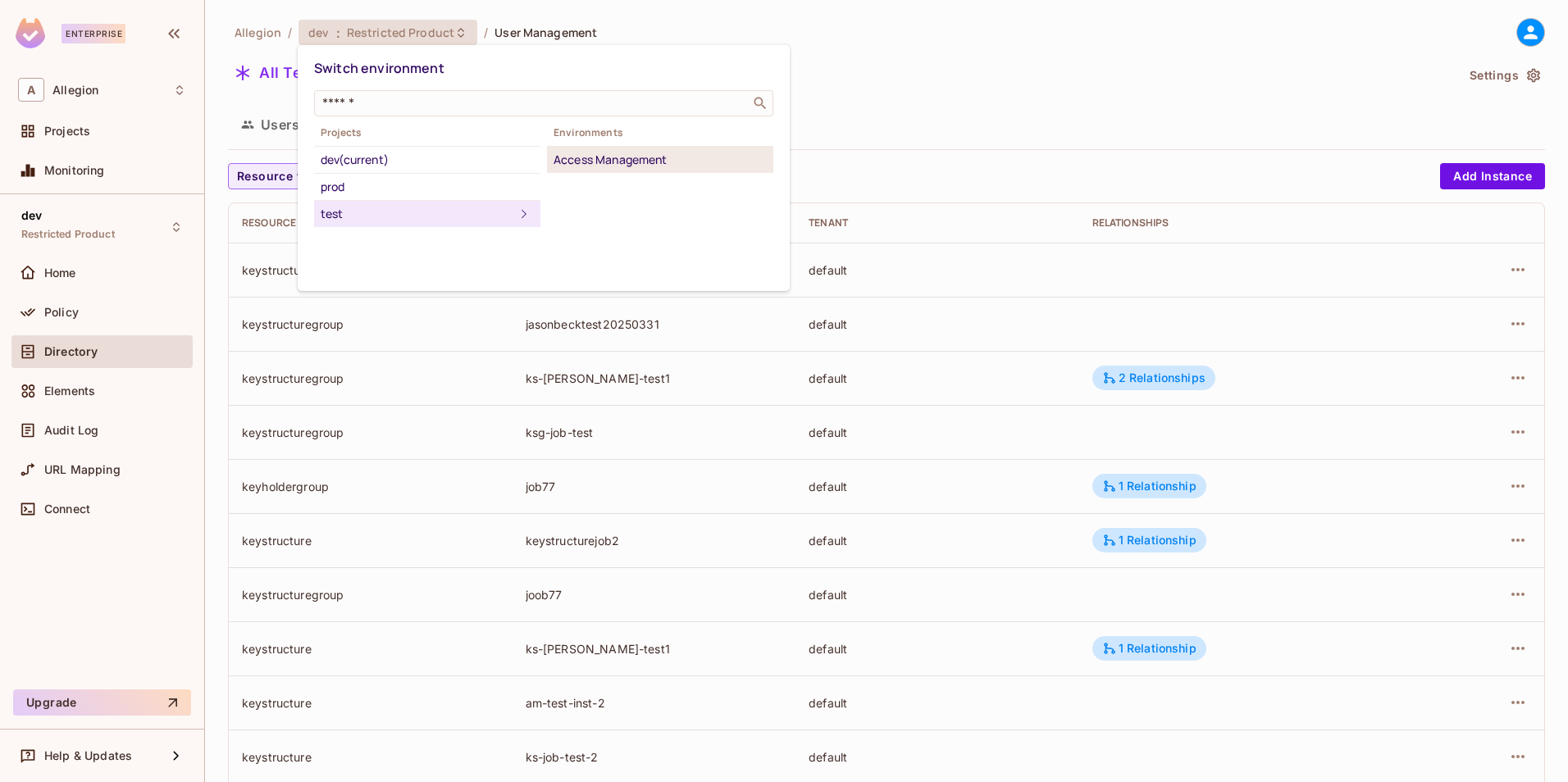
click at [659, 158] on div "Access Management" at bounding box center [660, 159] width 213 height 20
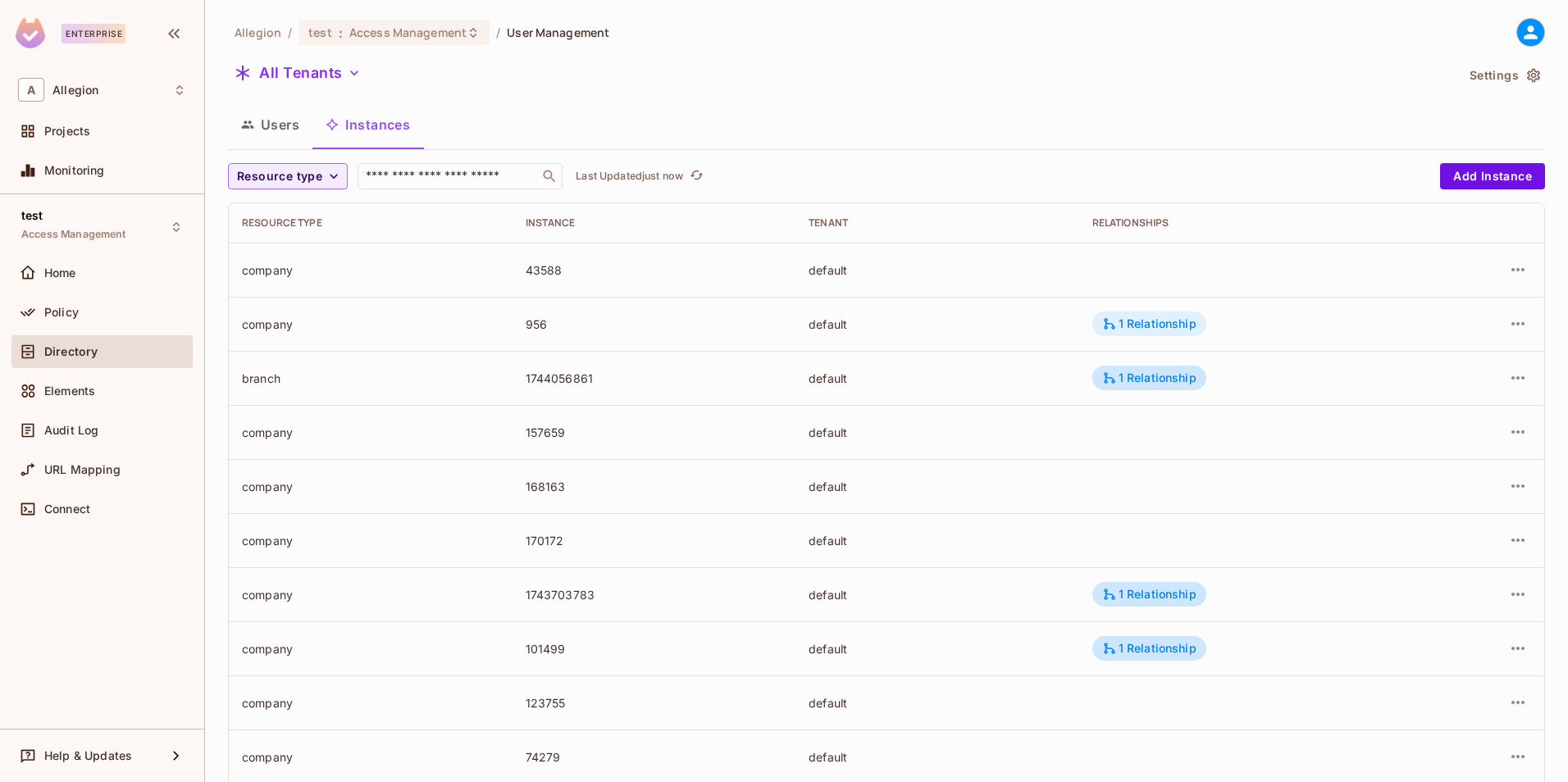
click at [1147, 320] on div "1 Relationship" at bounding box center [1149, 323] width 95 height 14
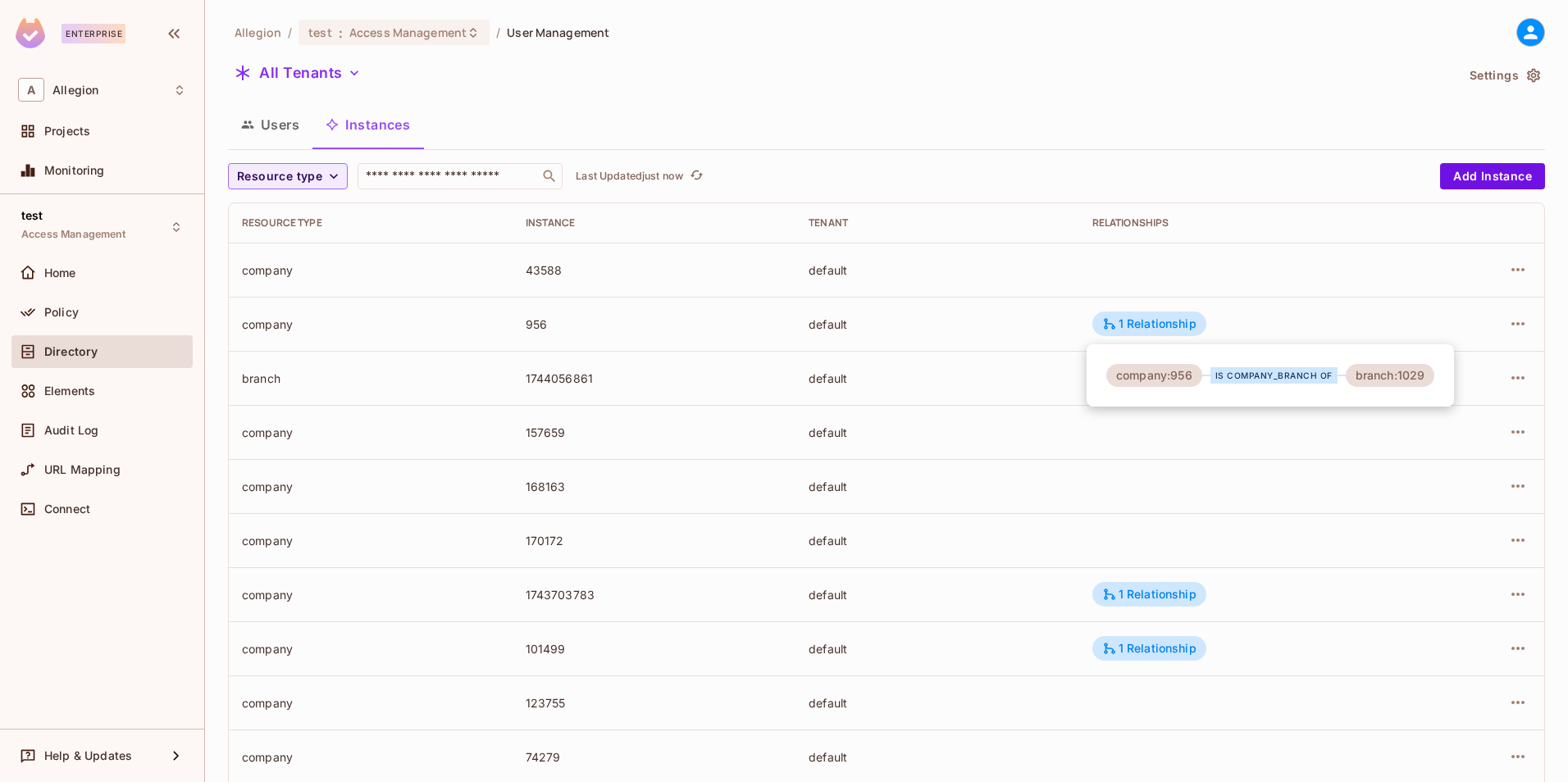
click at [356, 26] on div at bounding box center [784, 391] width 1568 height 782
click at [356, 26] on span "Access Management" at bounding box center [407, 32] width 117 height 15
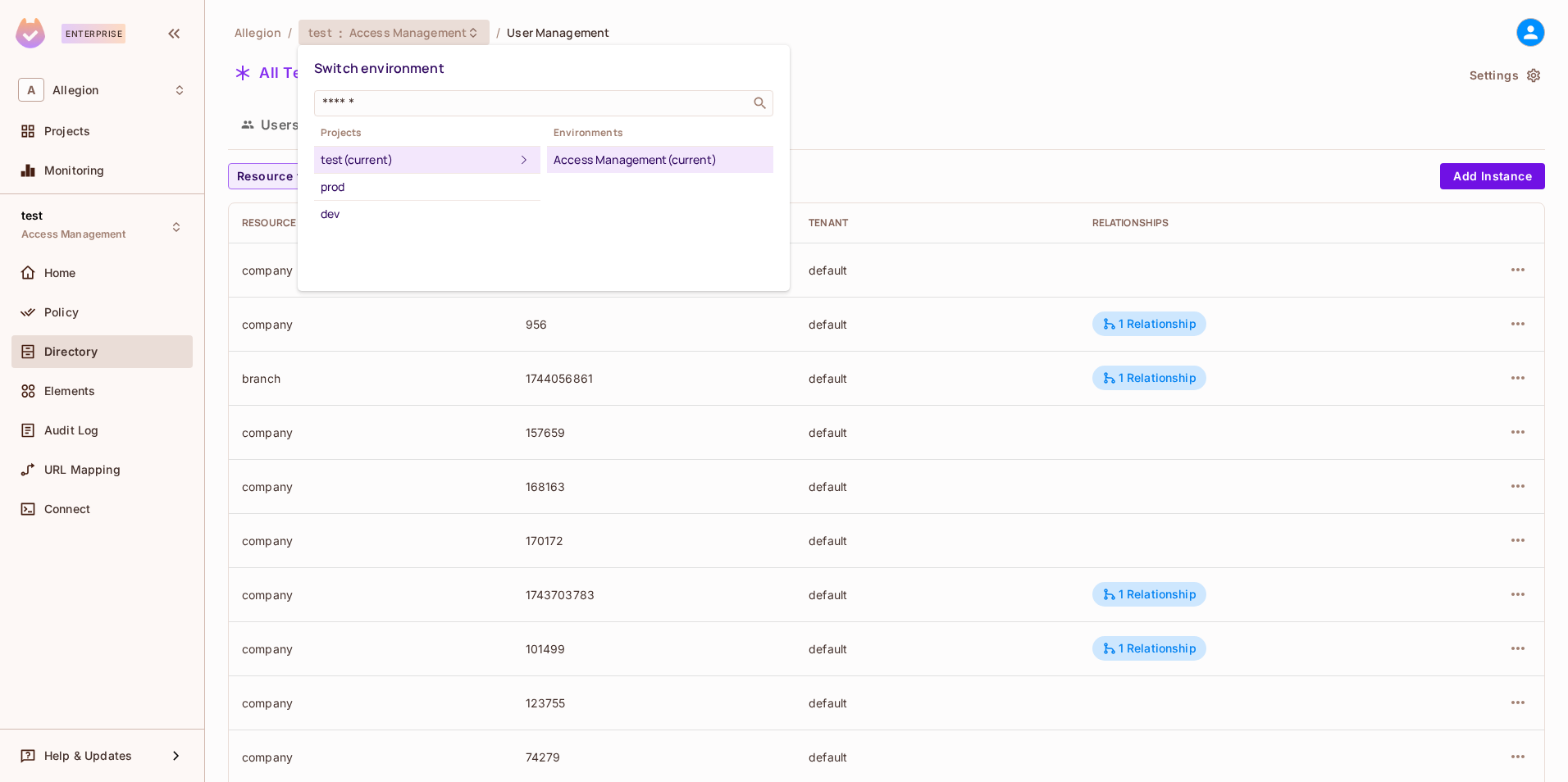
click at [838, 146] on div at bounding box center [784, 391] width 1568 height 782
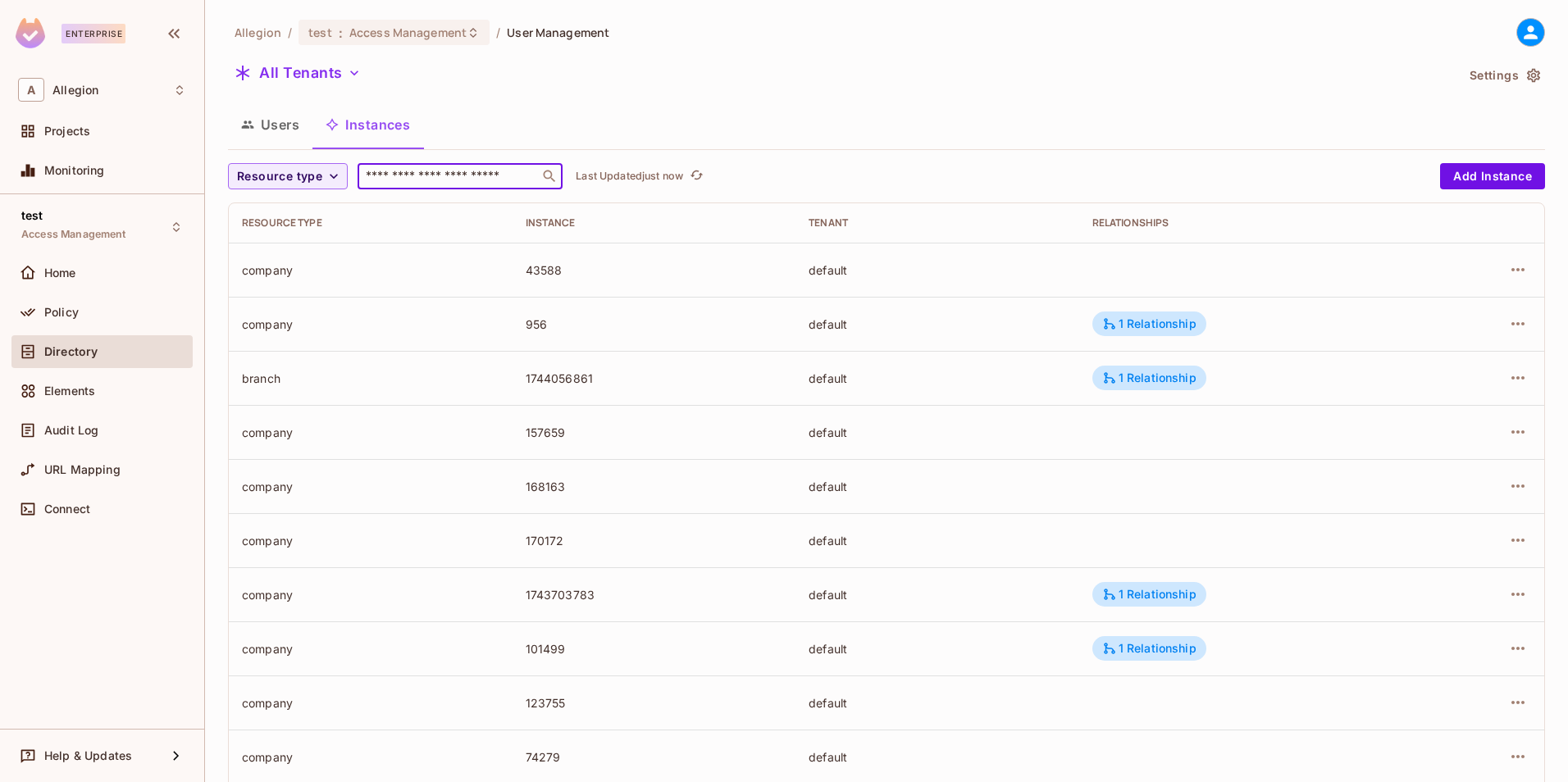
click at [469, 177] on input "text" at bounding box center [449, 176] width 172 height 16
type input "***"
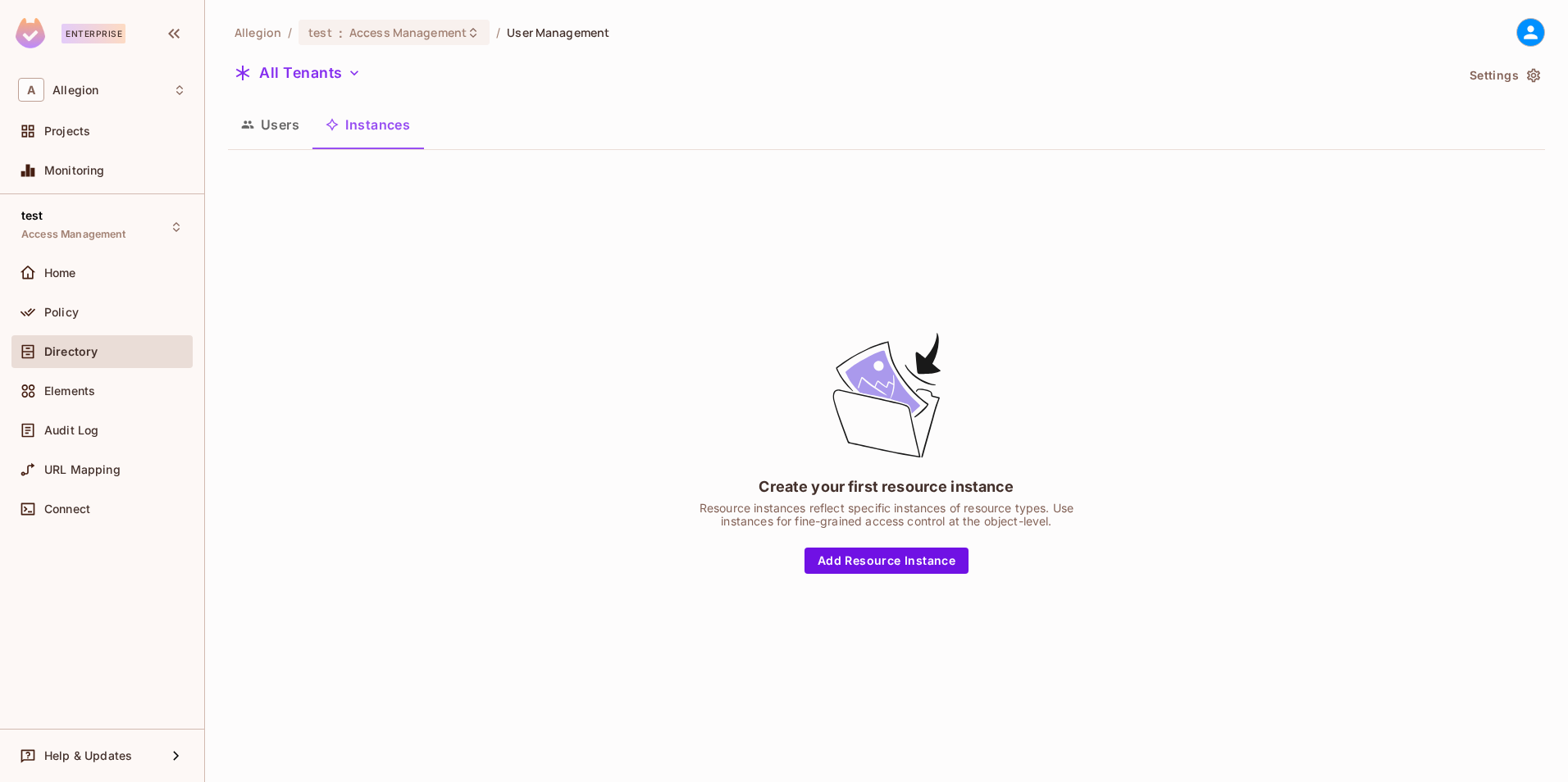
click at [293, 129] on button "Users" at bounding box center [270, 125] width 84 height 41
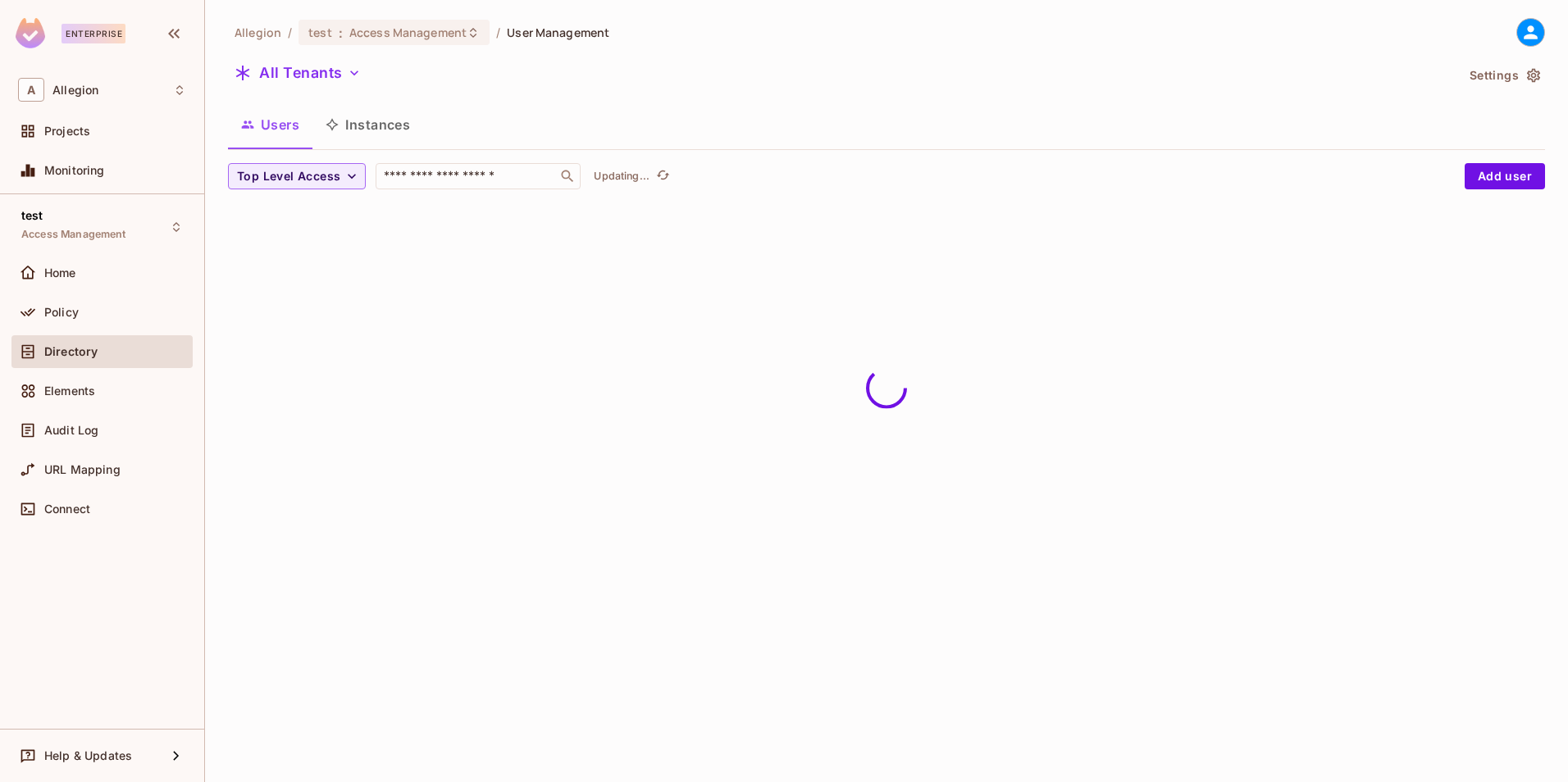
click at [343, 133] on button "Instances" at bounding box center [368, 125] width 111 height 41
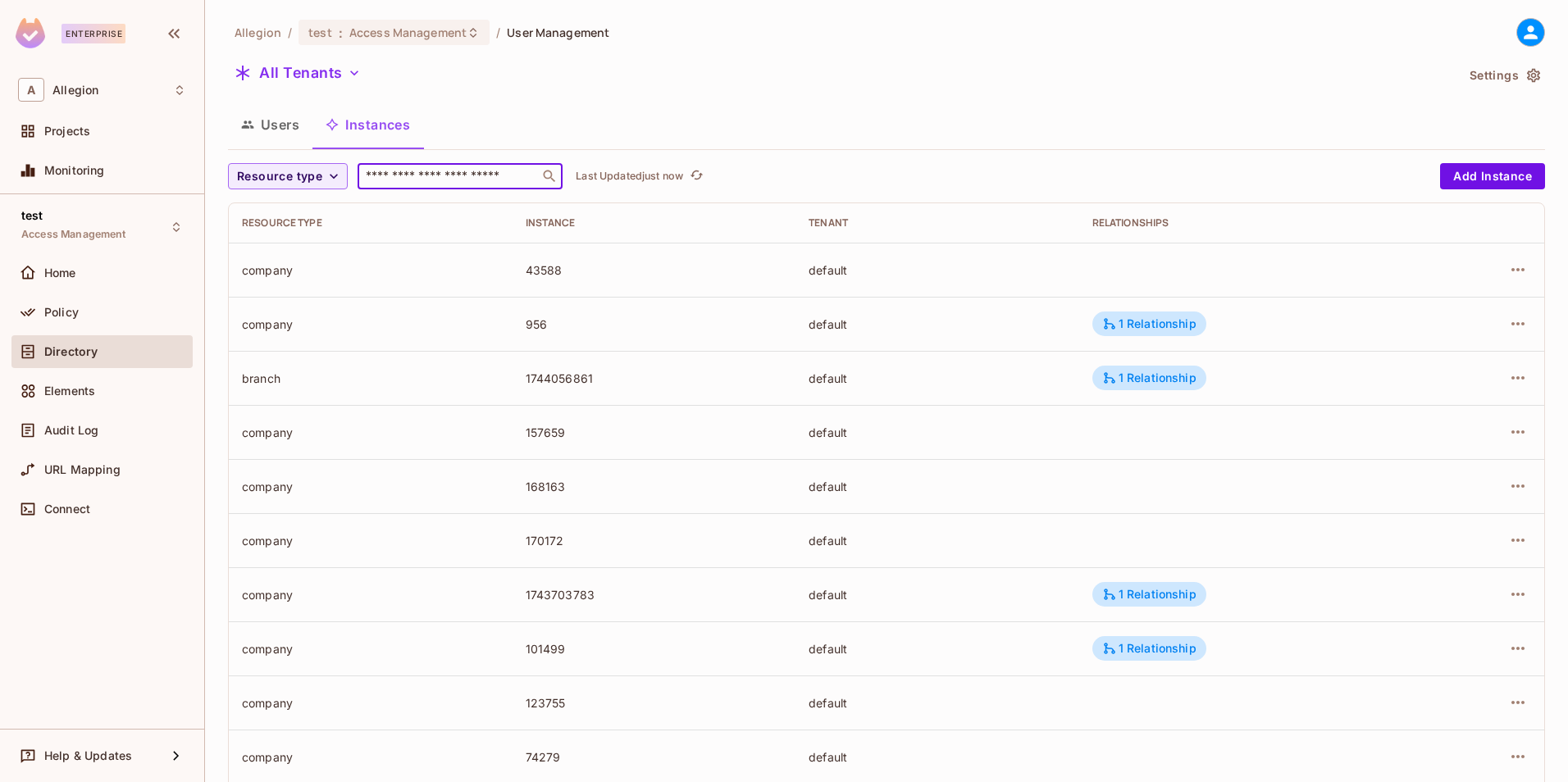
click at [420, 181] on input "text" at bounding box center [449, 176] width 172 height 16
type input "***"
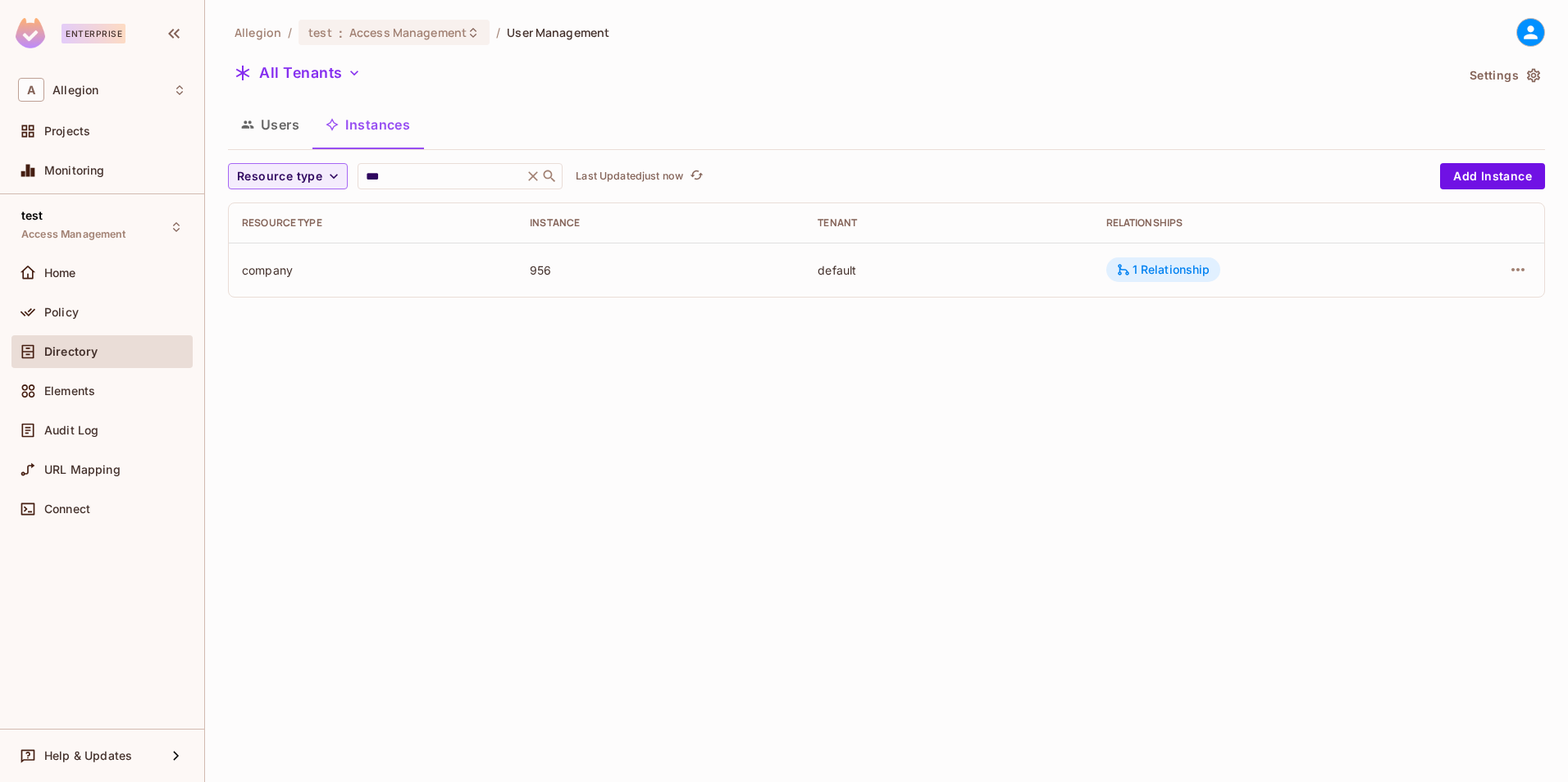
drag, startPoint x: 1145, startPoint y: 284, endPoint x: 1147, endPoint y: 271, distance: 13.2
click at [1147, 271] on td "1 Relationship" at bounding box center [1257, 269] width 328 height 54
click at [1147, 271] on div "1 Relationship" at bounding box center [1163, 269] width 95 height 14
click at [384, 32] on div at bounding box center [784, 391] width 1568 height 782
click at [384, 32] on span "Access Management" at bounding box center [407, 32] width 117 height 15
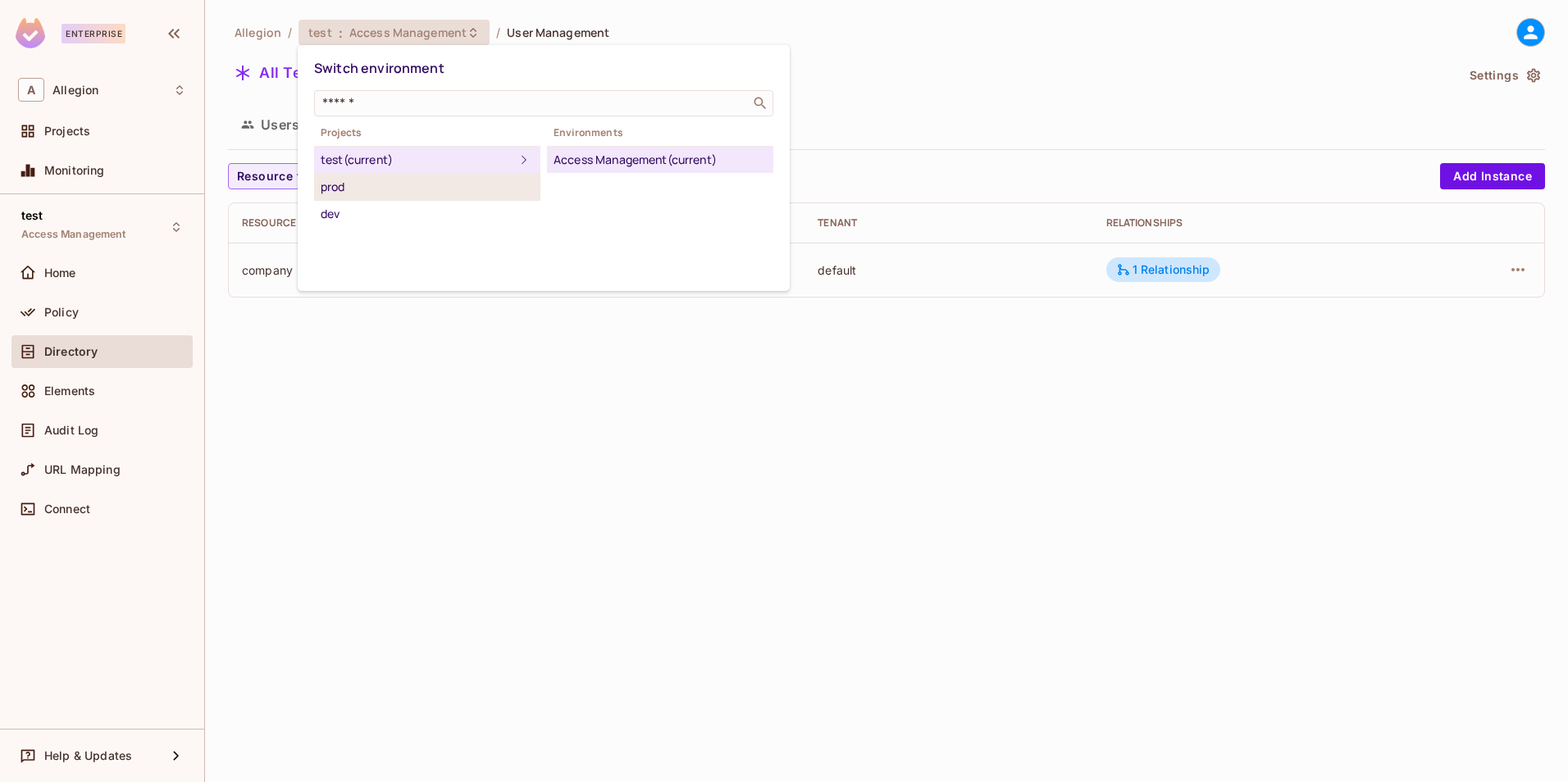
drag, startPoint x: 384, startPoint y: 32, endPoint x: 359, endPoint y: 182, distance: 152.1
click at [359, 182] on div "prod" at bounding box center [427, 187] width 213 height 20
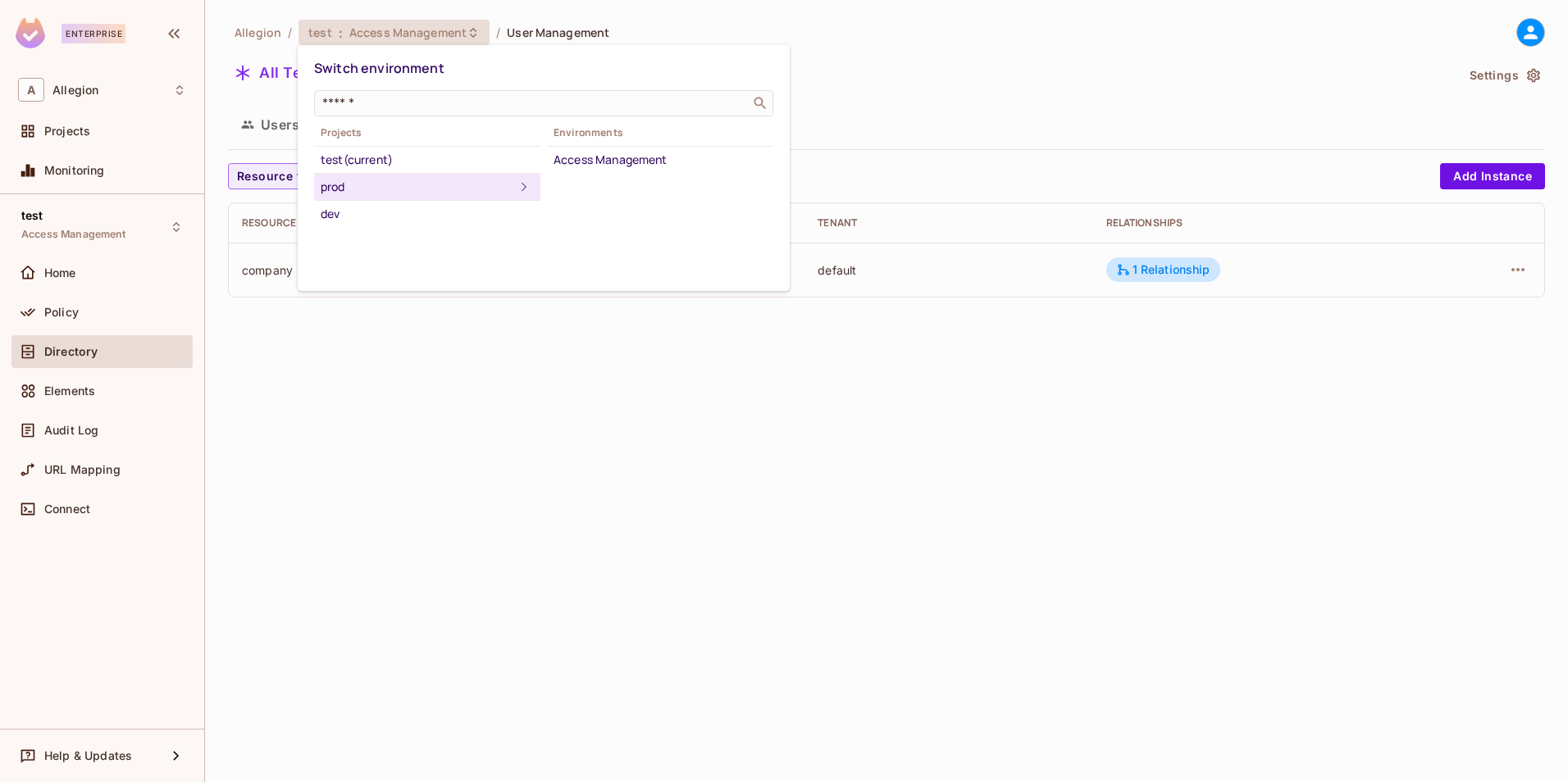
click at [359, 182] on div "prod" at bounding box center [417, 187] width 194 height 20
click at [621, 167] on div "Access Management" at bounding box center [660, 159] width 213 height 20
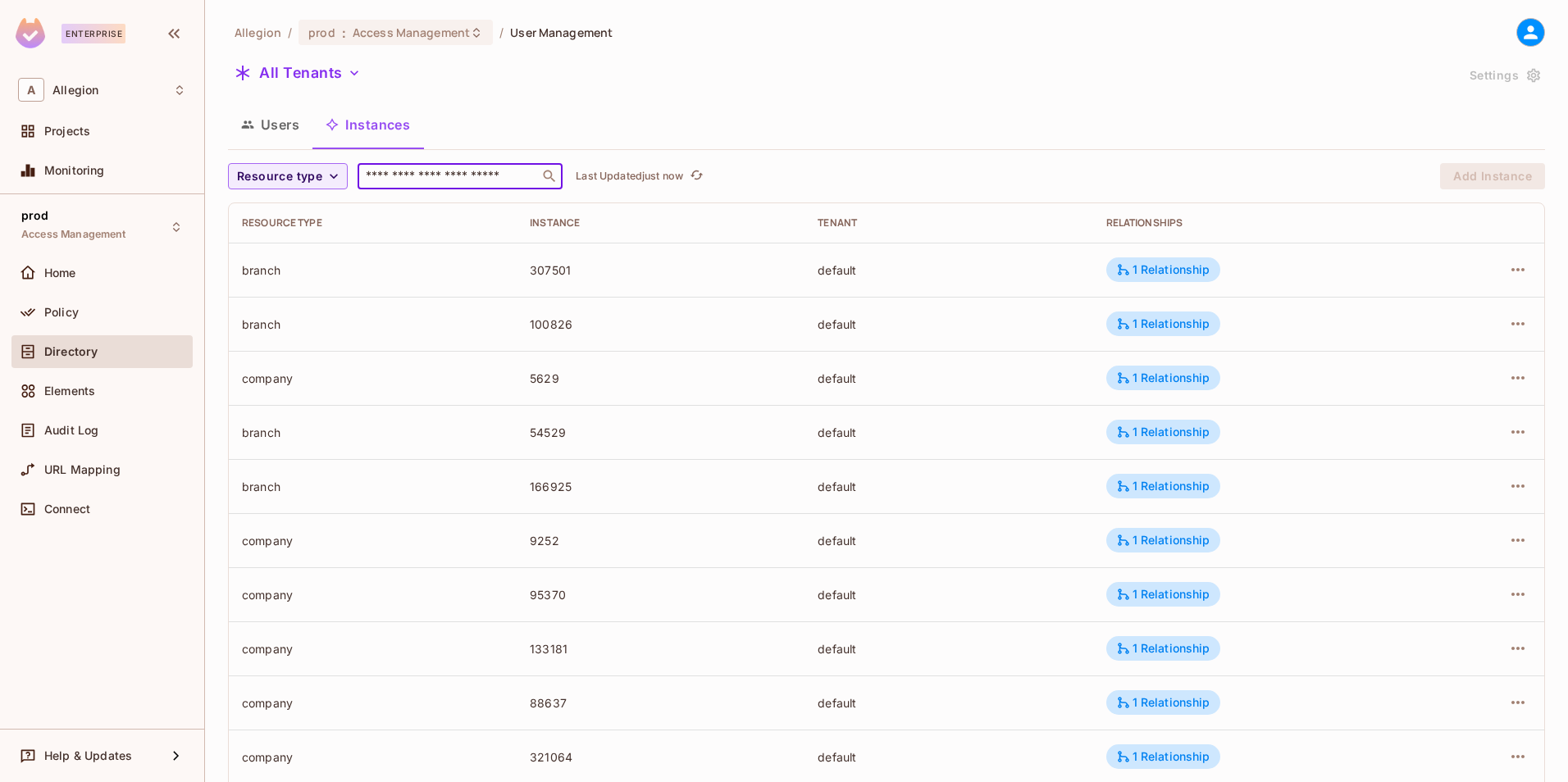
click at [432, 181] on input "text" at bounding box center [449, 176] width 172 height 16
paste input "*****"
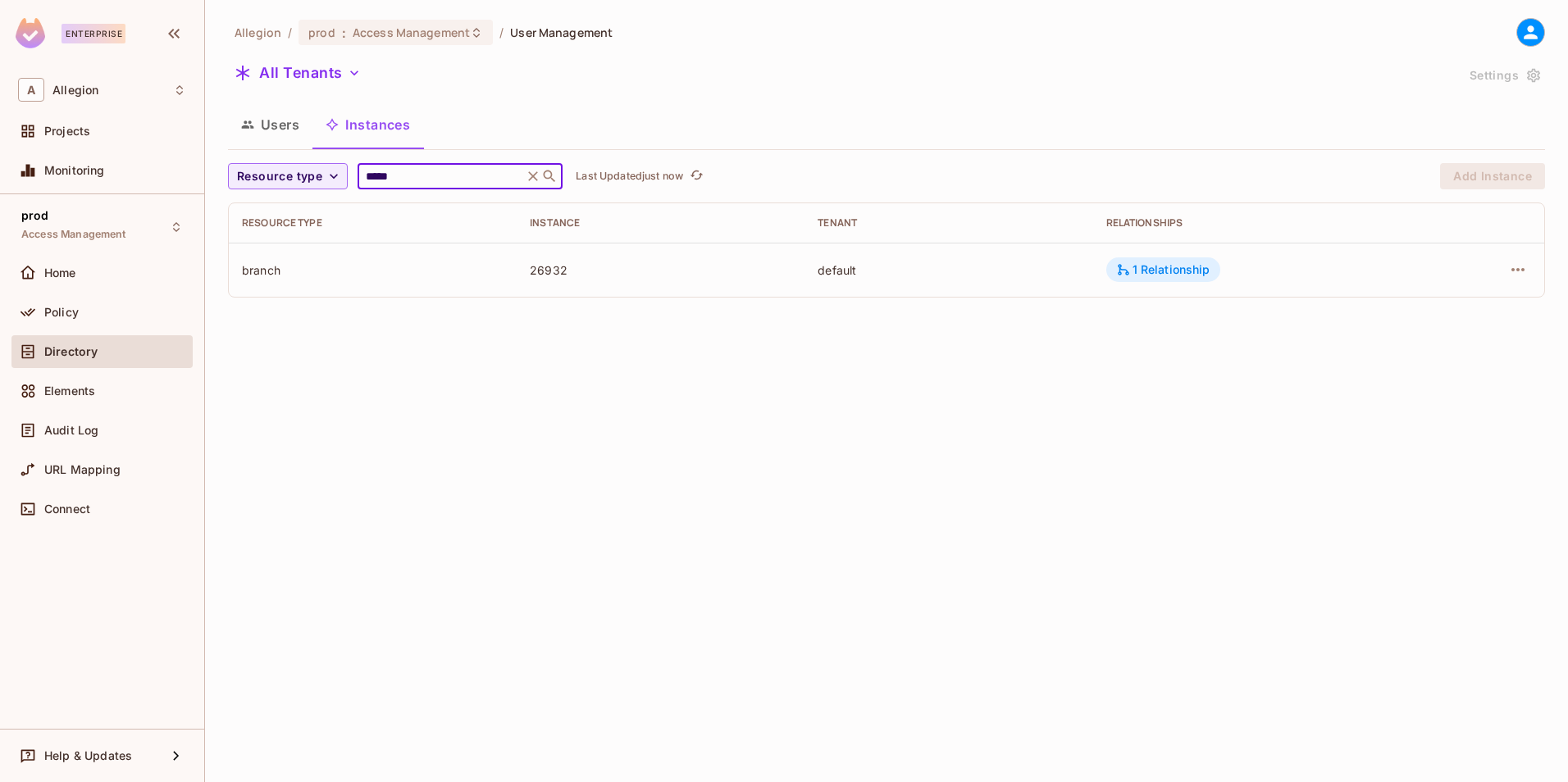
type input "*****"
click at [1153, 259] on div "1 Relationship" at bounding box center [1163, 269] width 114 height 25
click at [1153, 264] on div "1 Relationship" at bounding box center [1163, 269] width 95 height 14
click at [1160, 280] on div "1 Relationship" at bounding box center [1163, 269] width 114 height 25
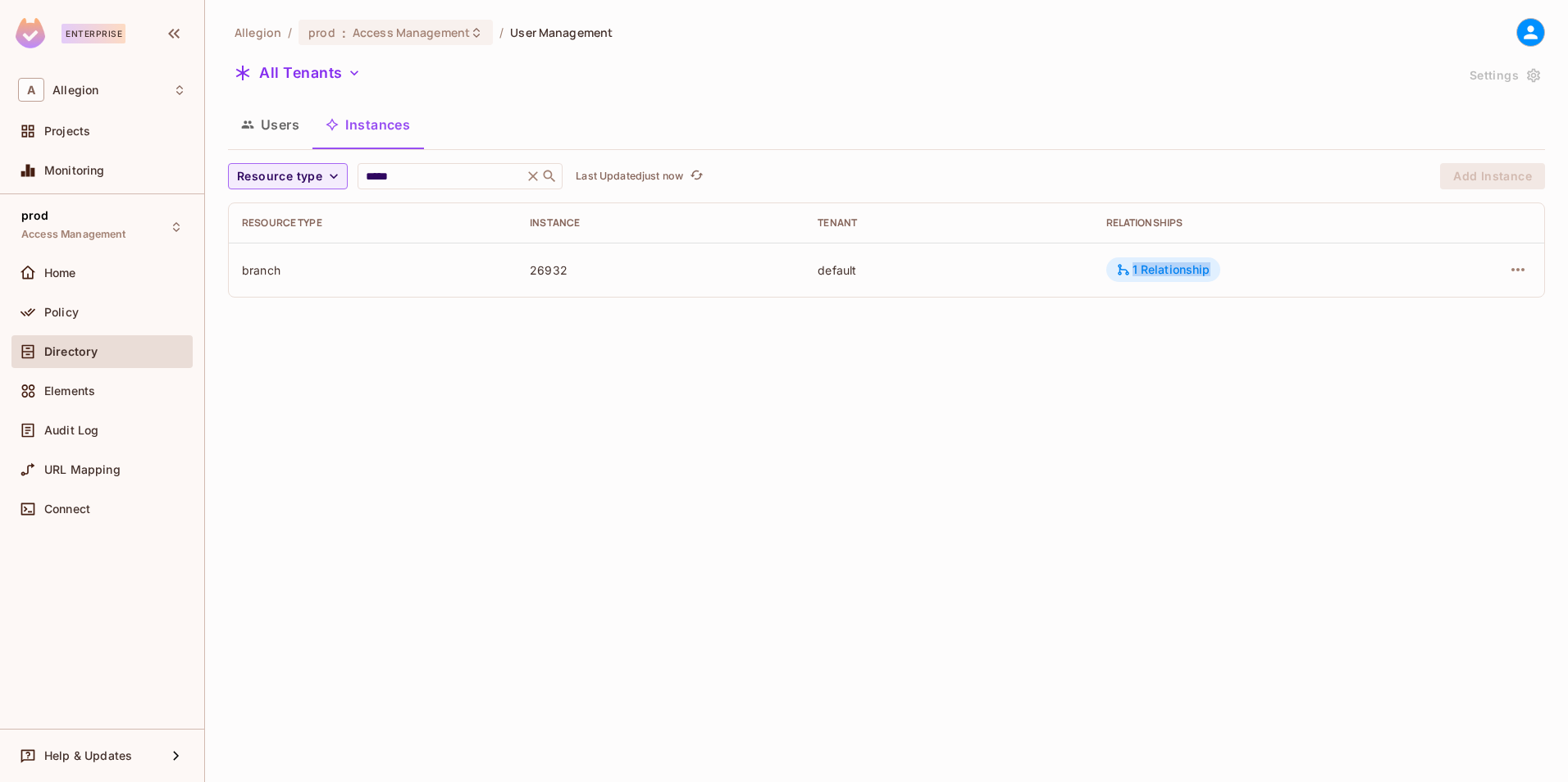
click at [1160, 280] on div "1 Relationship" at bounding box center [1163, 269] width 114 height 25
click at [1524, 264] on icon "button" at bounding box center [1517, 269] width 20 height 20
click at [863, 521] on div at bounding box center [784, 391] width 1568 height 782
click at [1168, 264] on div "1 Relationship" at bounding box center [1163, 269] width 95 height 14
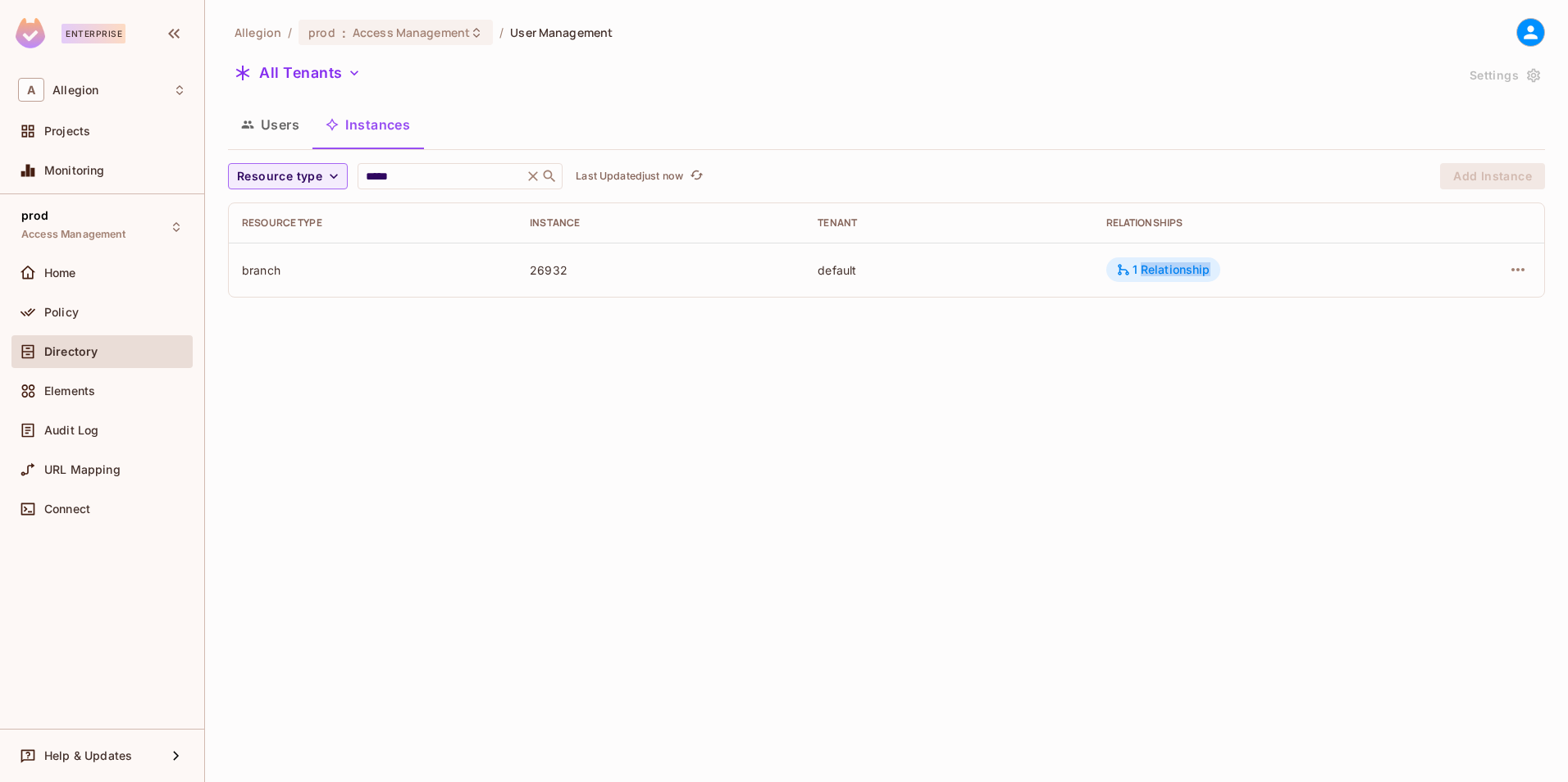
click at [1168, 264] on div "1 Relationship" at bounding box center [1163, 269] width 95 height 14
click at [542, 272] on div "26932" at bounding box center [660, 270] width 262 height 15
copy div "26932"
